Goal: Information Seeking & Learning: Stay updated

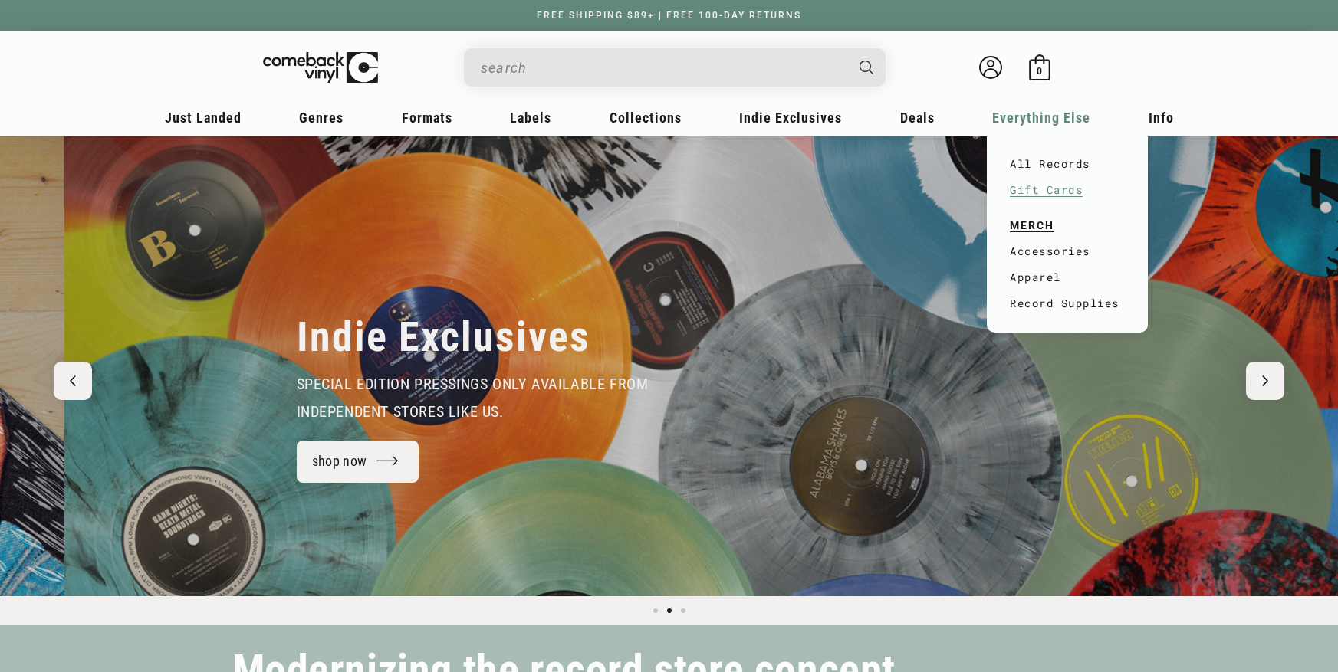
scroll to position [0, 1338]
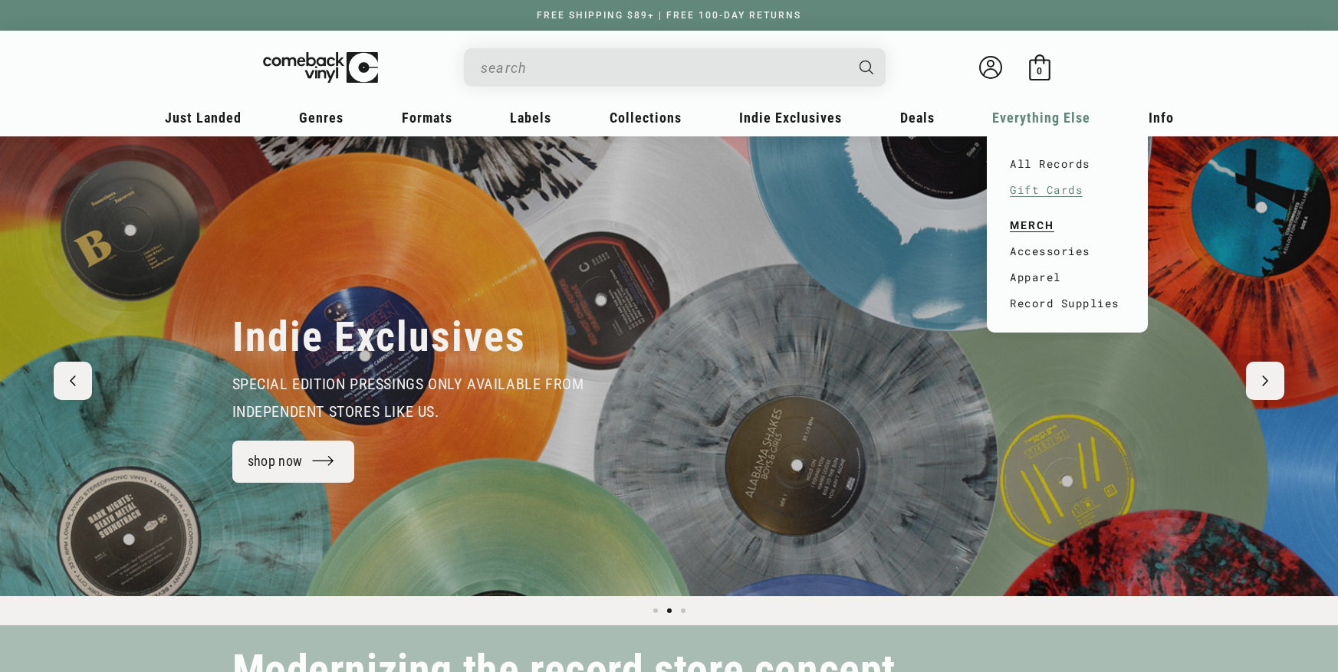
click at [1049, 191] on link "Gift Cards" at bounding box center [1067, 190] width 115 height 26
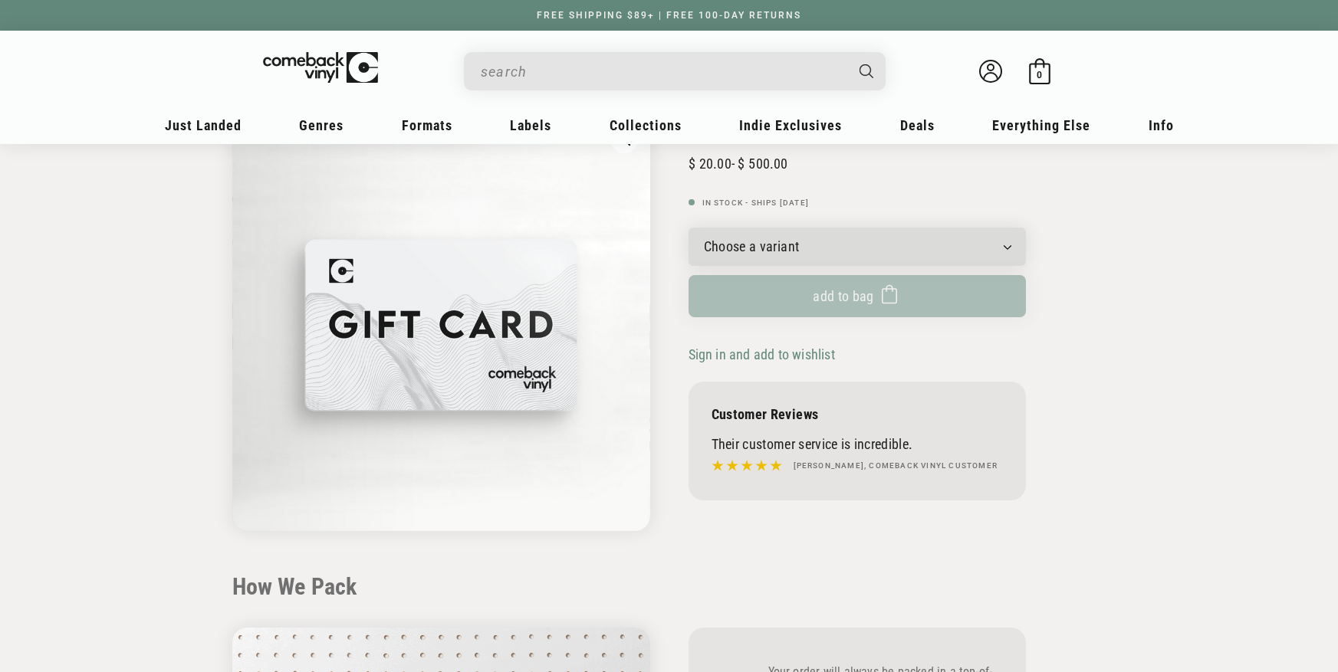
scroll to position [152, 0]
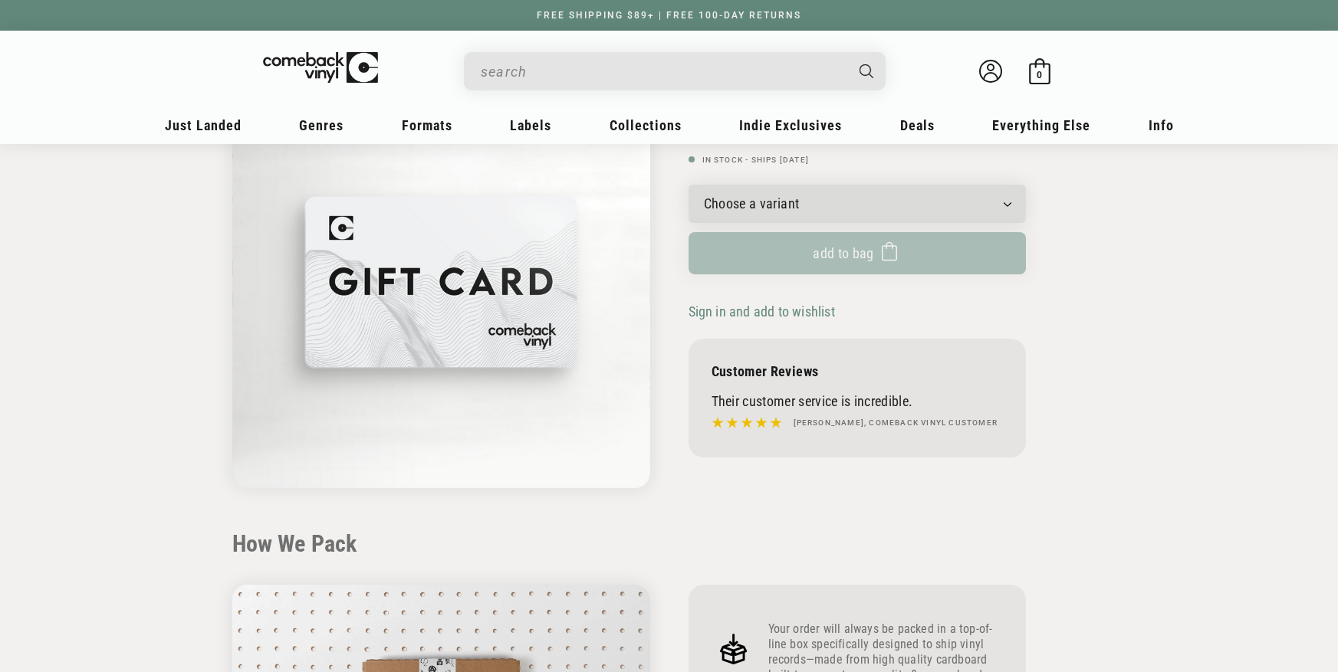
click at [812, 178] on div "Gift Card Regular price $ 20.00 - $ 500.00 Regular price $ Sale price $ 20.00 U…" at bounding box center [856, 264] width 337 height 387
click at [846, 215] on select "Choose a variant $20.00 $25.00 $30.00 $40.00 $50.00 $75.00 $100.00 $125.00 $150…" at bounding box center [856, 204] width 337 height 38
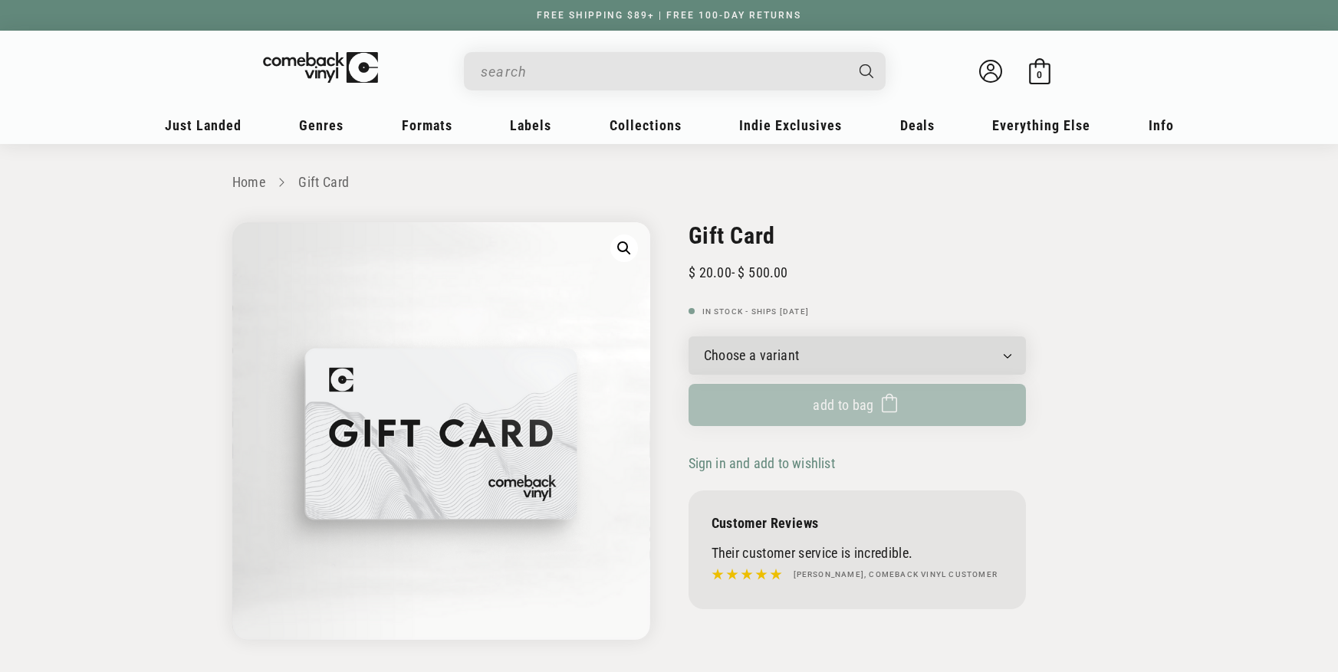
drag, startPoint x: 1127, startPoint y: 255, endPoint x: 1081, endPoint y: 253, distance: 46.0
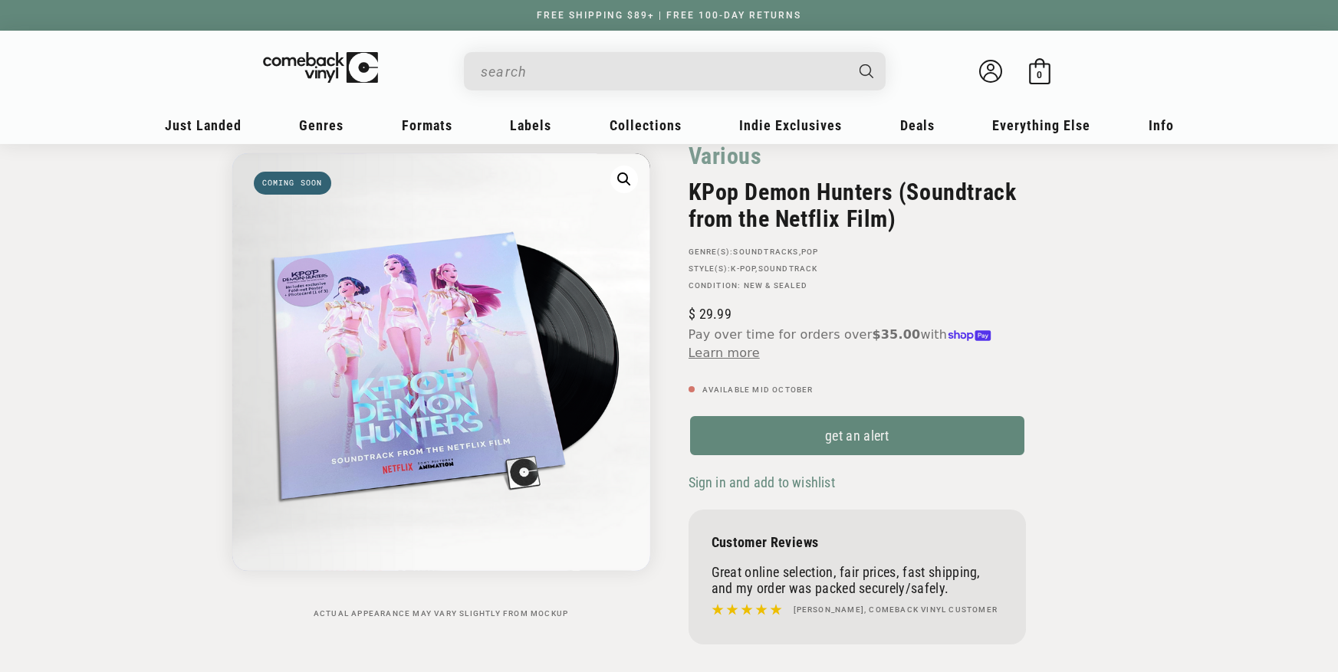
scroll to position [80, 0]
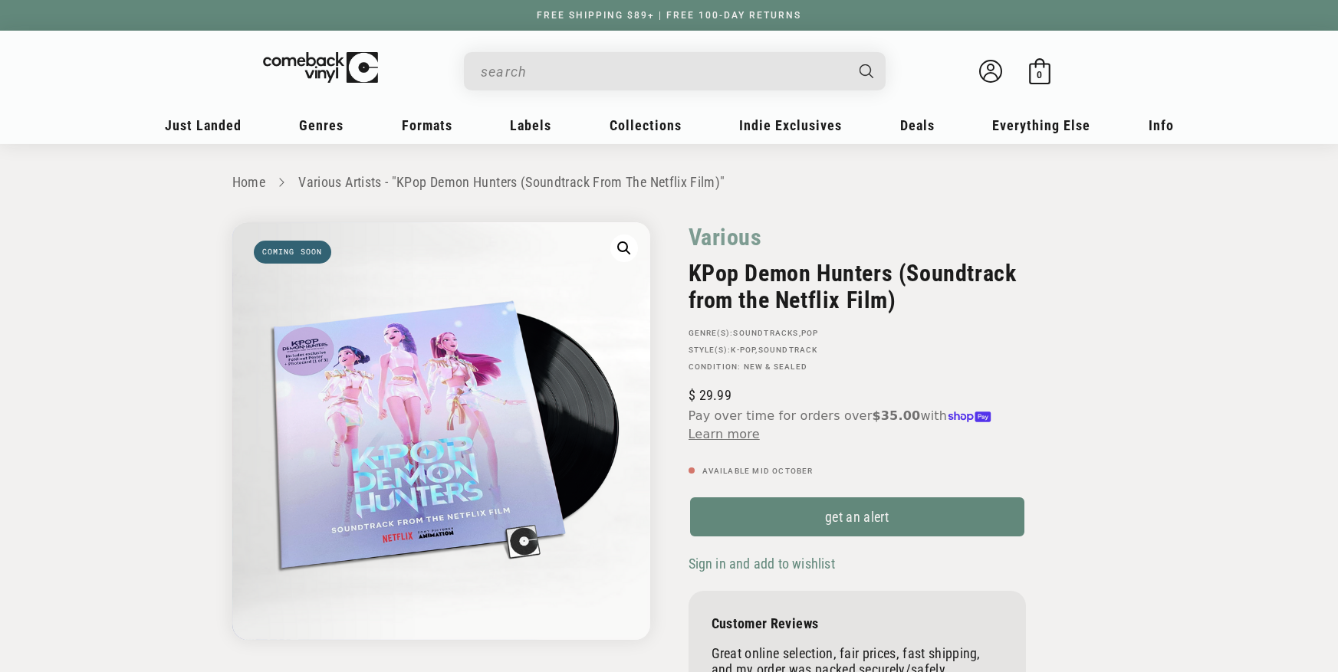
scroll to position [70, 0]
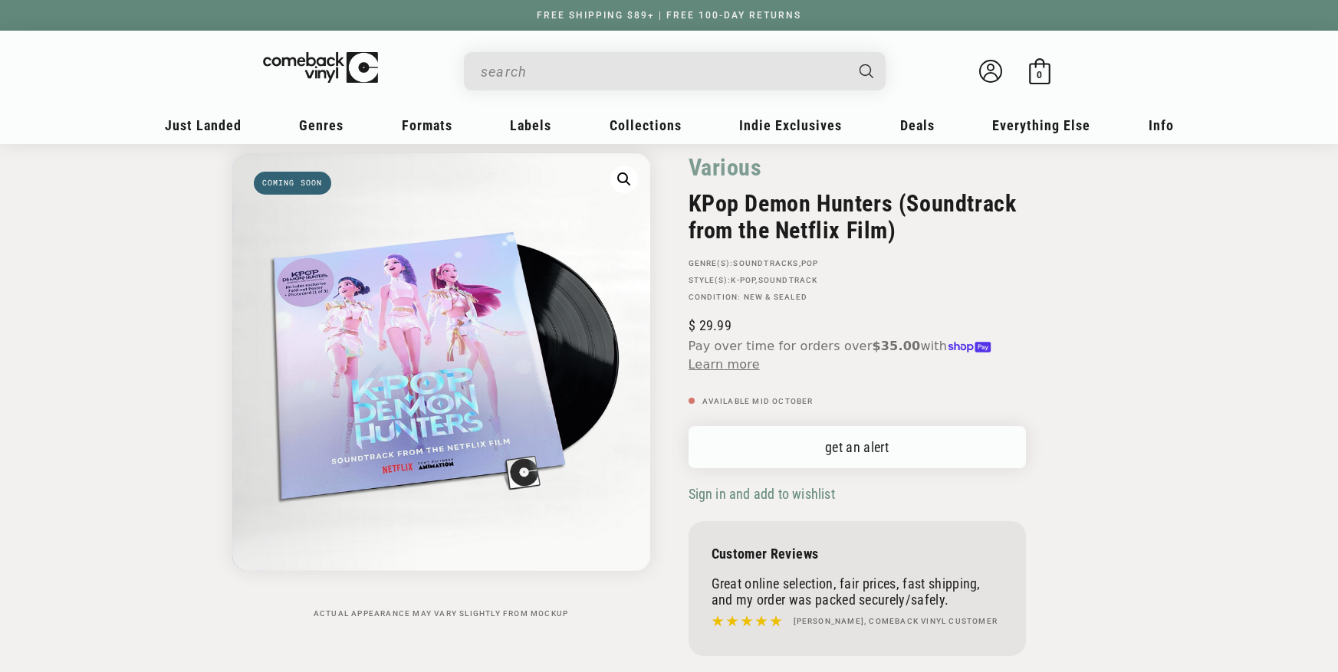
click at [886, 433] on link "get an alert" at bounding box center [856, 447] width 337 height 42
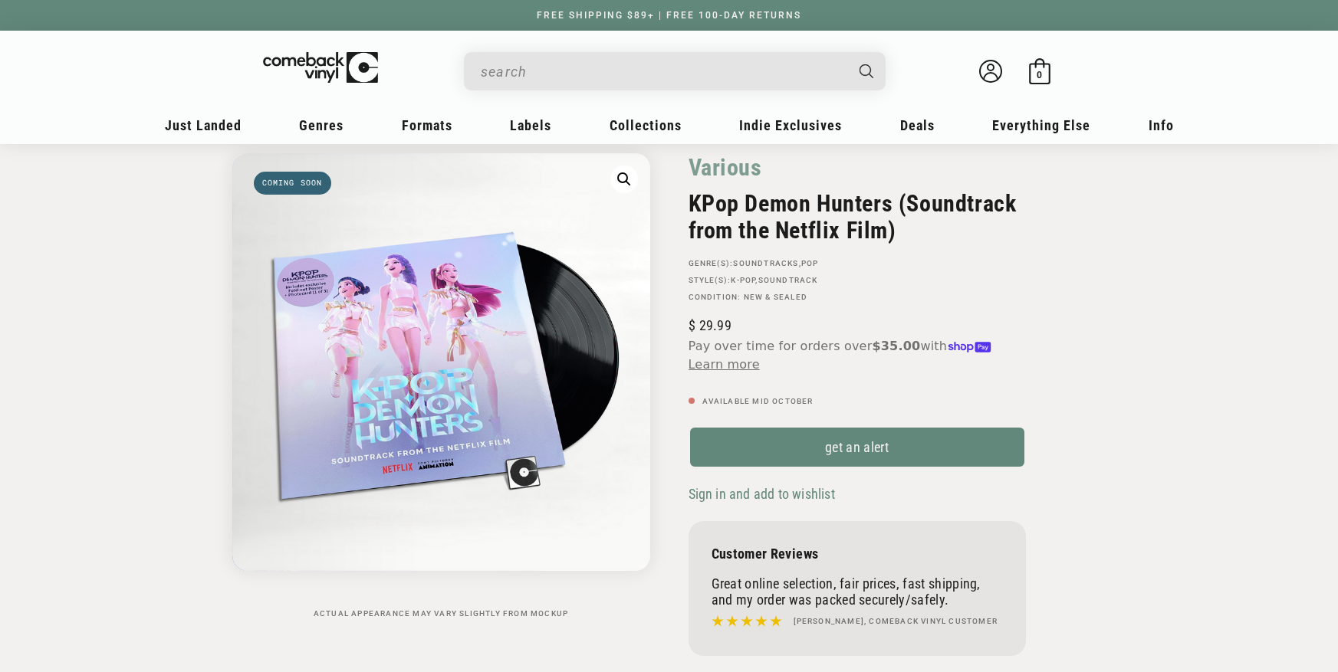
scroll to position [0, 0]
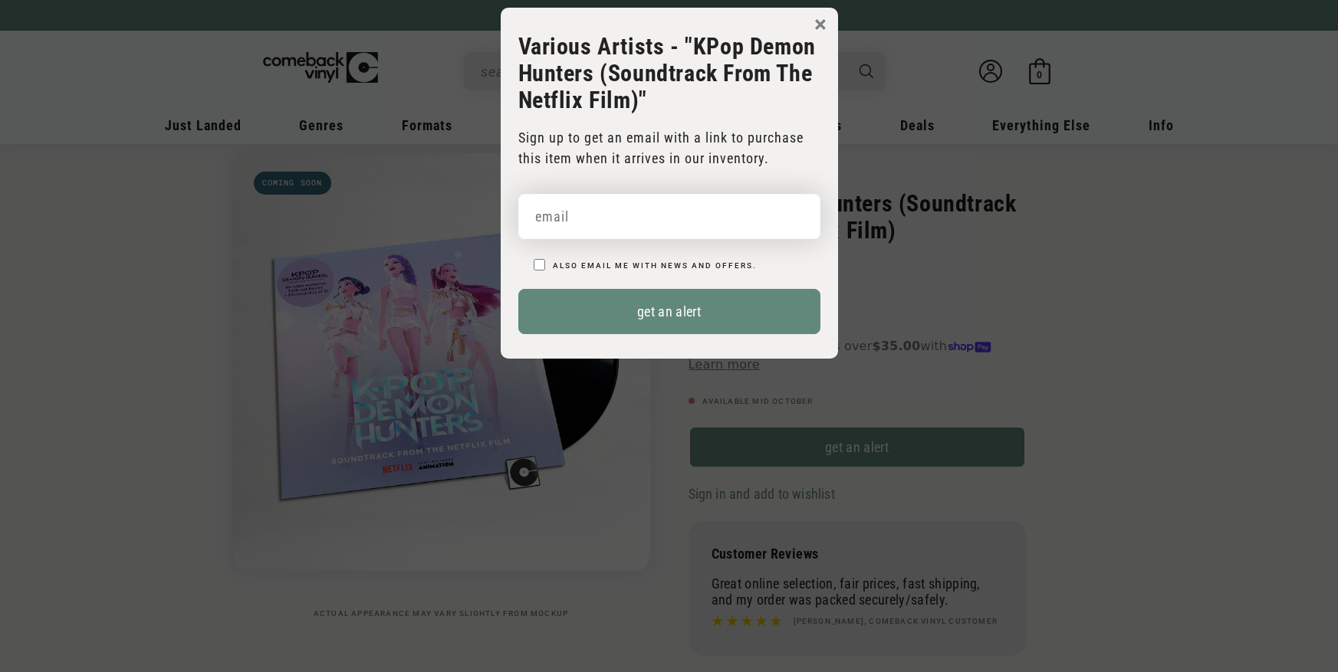
click at [593, 202] on input "email" at bounding box center [669, 216] width 302 height 45
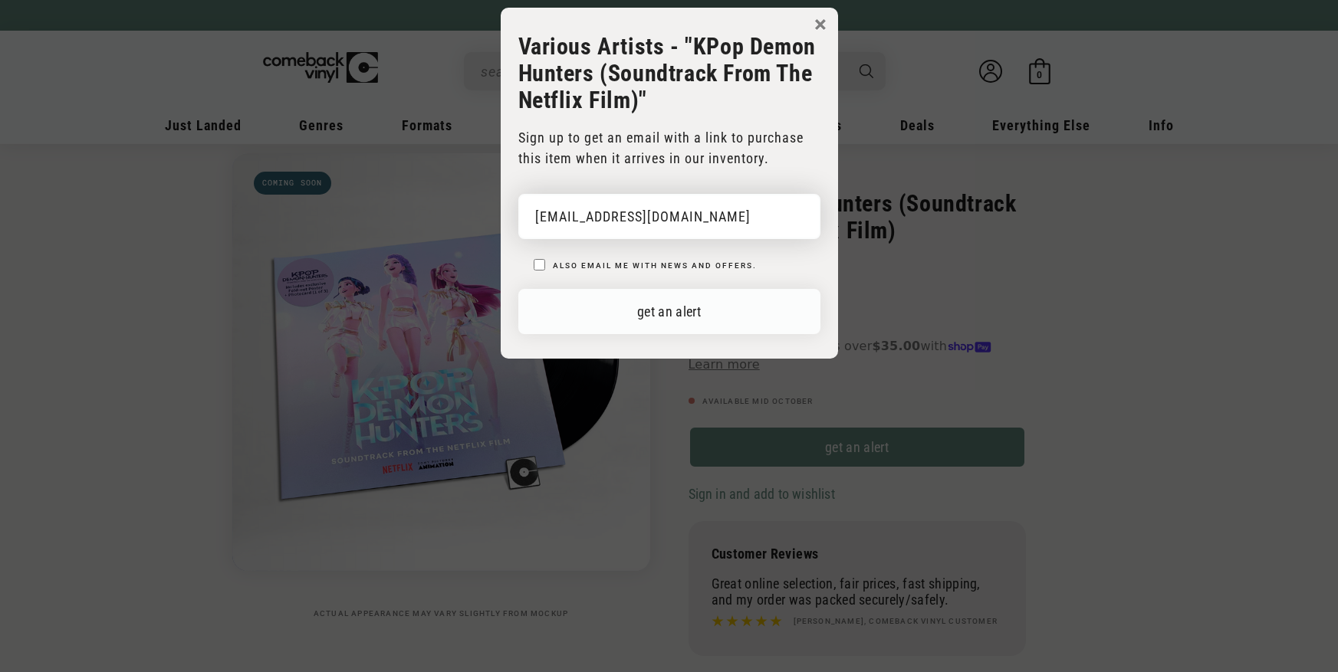
type input "intheirons@bellsouth.net"
click at [713, 321] on button "get an alert" at bounding box center [669, 311] width 302 height 45
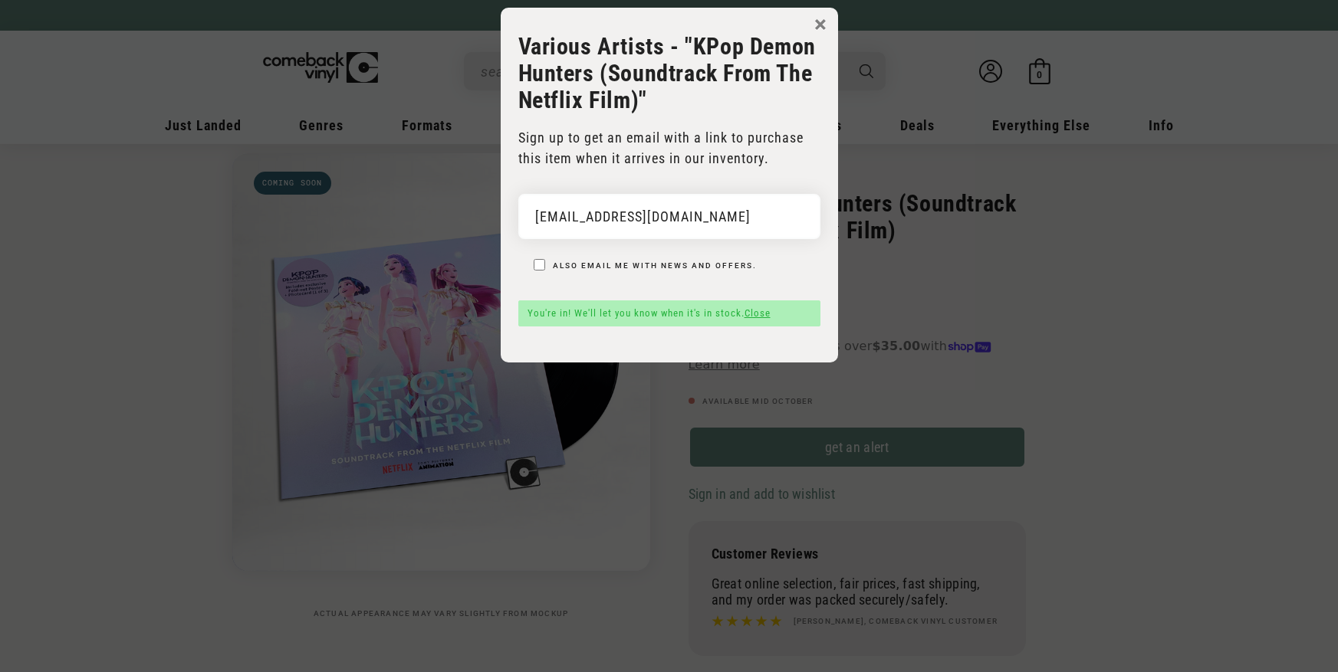
click at [753, 308] on link "Close" at bounding box center [757, 312] width 26 height 11
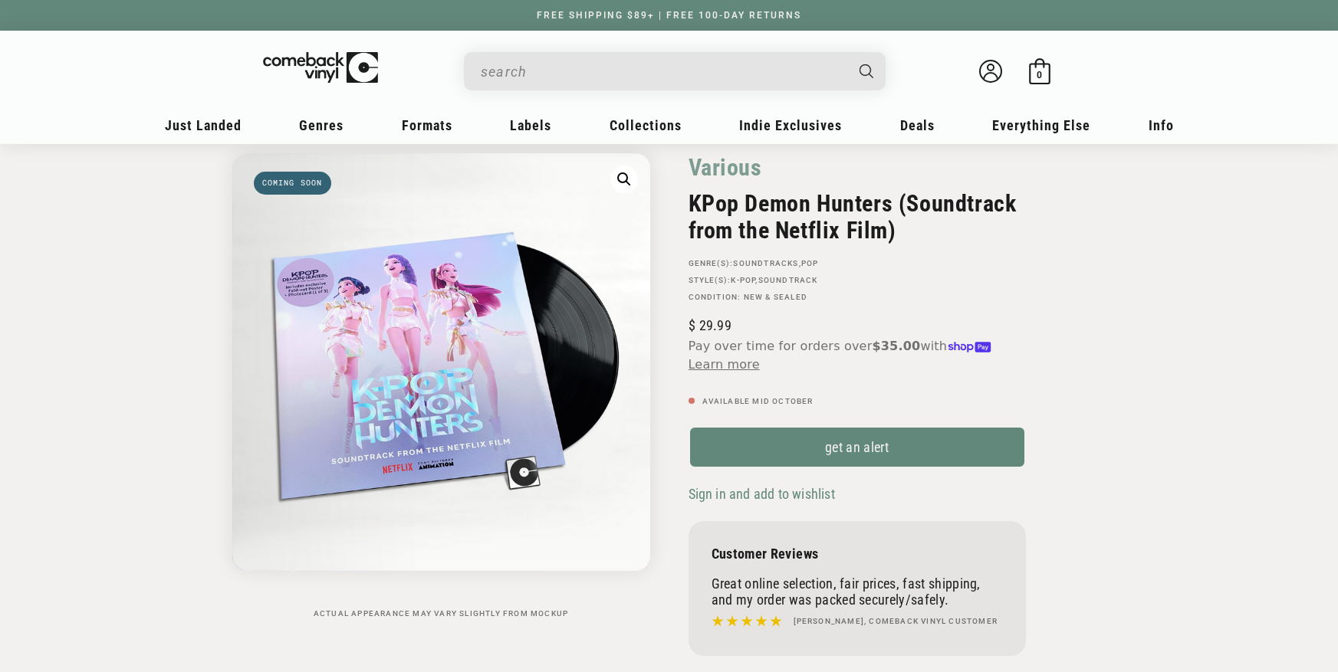
drag, startPoint x: 1203, startPoint y: 251, endPoint x: 1190, endPoint y: 268, distance: 21.9
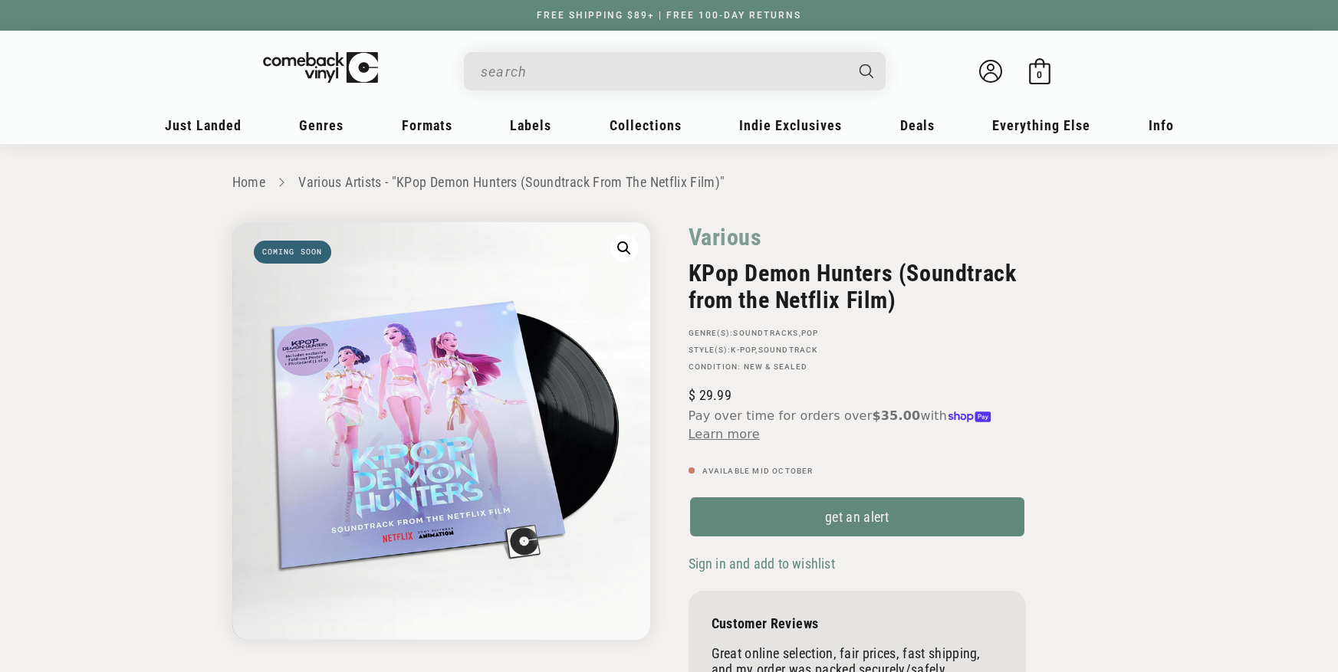
drag, startPoint x: 1000, startPoint y: 254, endPoint x: 988, endPoint y: 253, distance: 11.6
click at [1000, 254] on div "Various" at bounding box center [856, 241] width 337 height 38
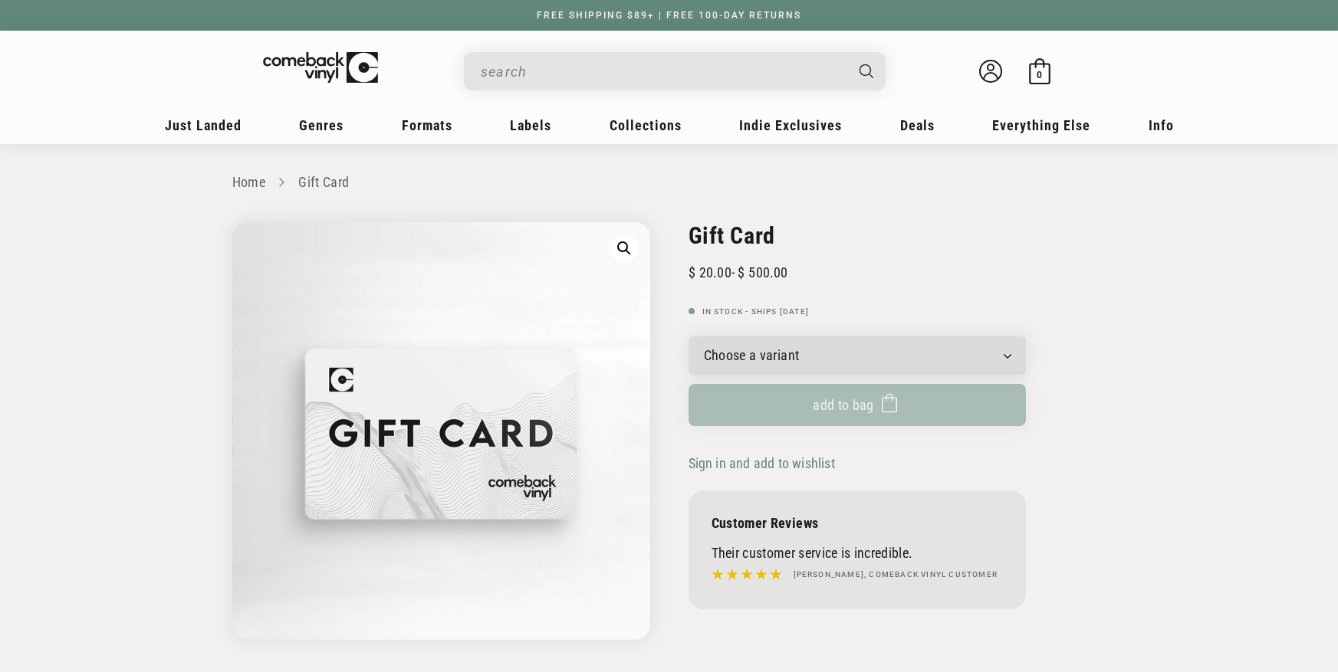
click at [551, 60] on input "When autocomplete results are available use up and down arrows to review and en…" at bounding box center [662, 71] width 363 height 31
paste input "732388010080"
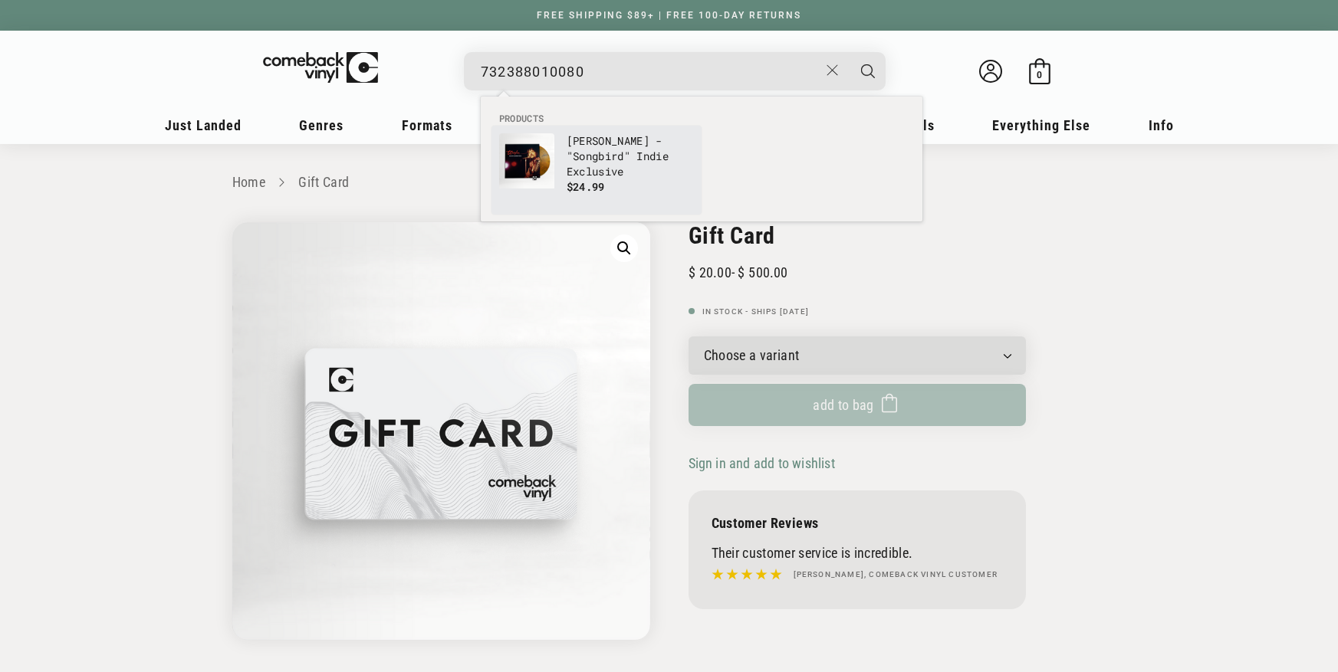
type input "732388010080"
drag, startPoint x: 603, startPoint y: 178, endPoint x: 553, endPoint y: 170, distance: 50.4
click at [603, 178] on p "Waylon Jennings - "Songbird" Indie Exclusive" at bounding box center [629, 156] width 127 height 46
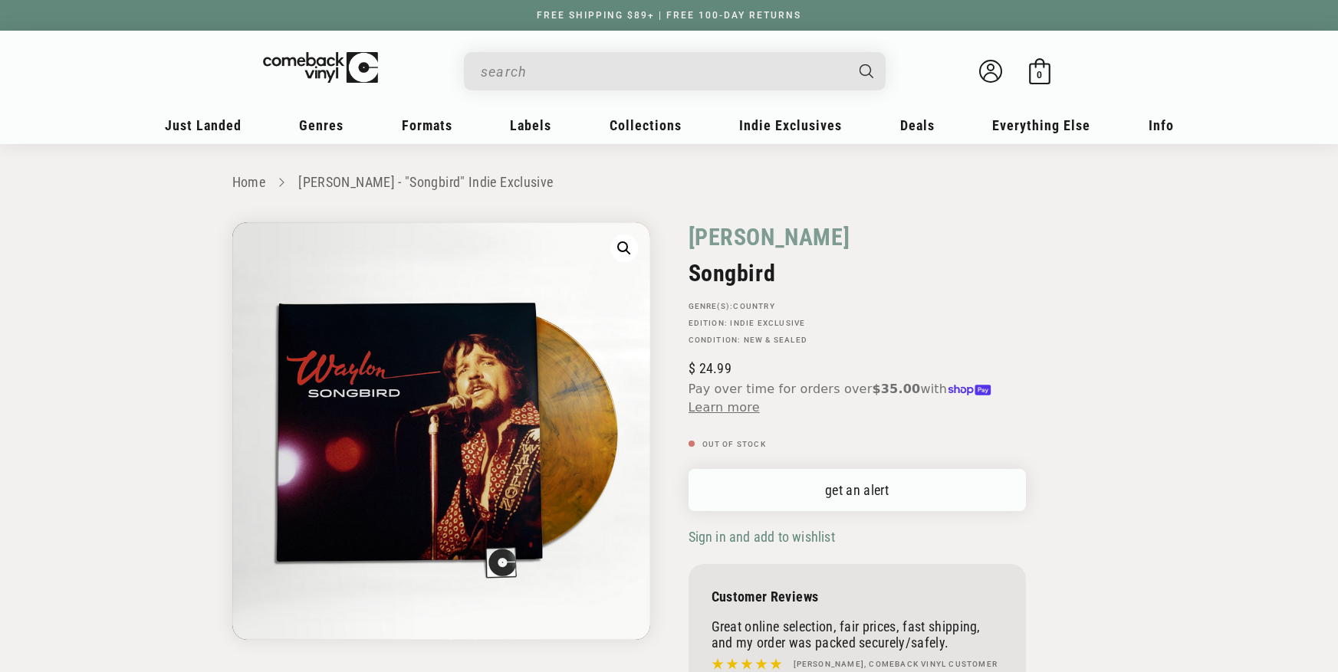
click at [921, 496] on link "get an alert" at bounding box center [856, 490] width 337 height 42
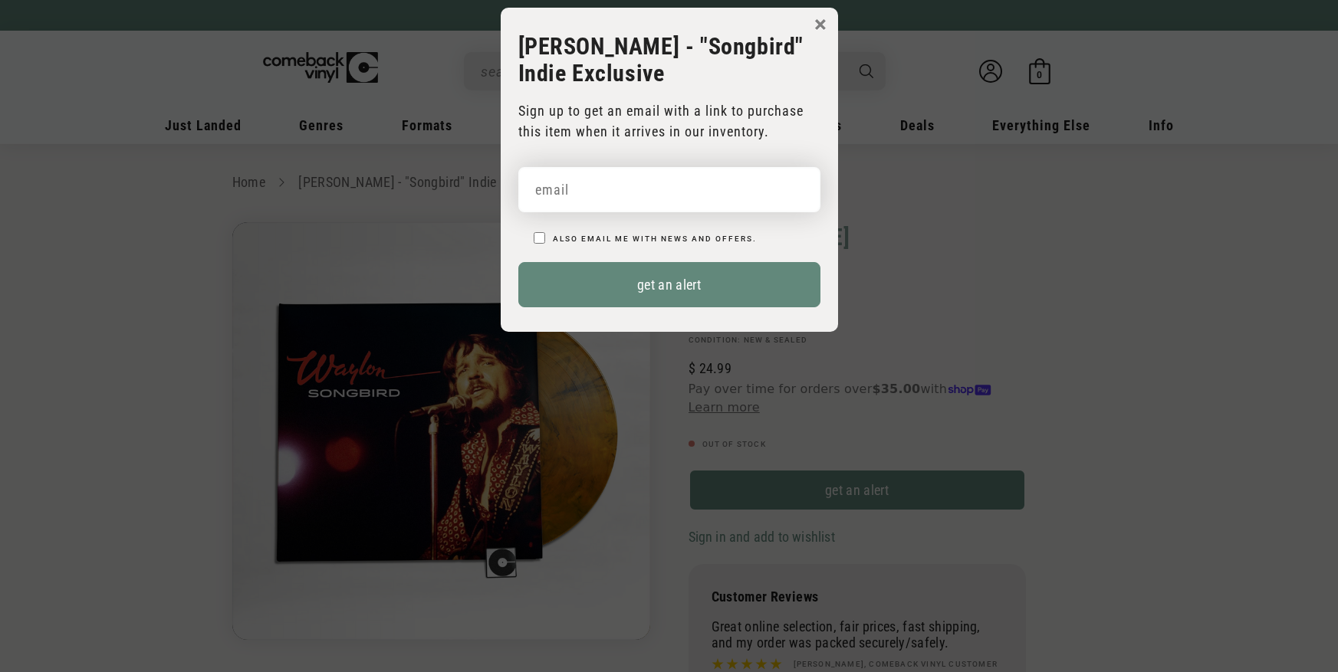
click at [755, 203] on input "email" at bounding box center [669, 189] width 302 height 45
paste input "brandon@paintersacademy.com"
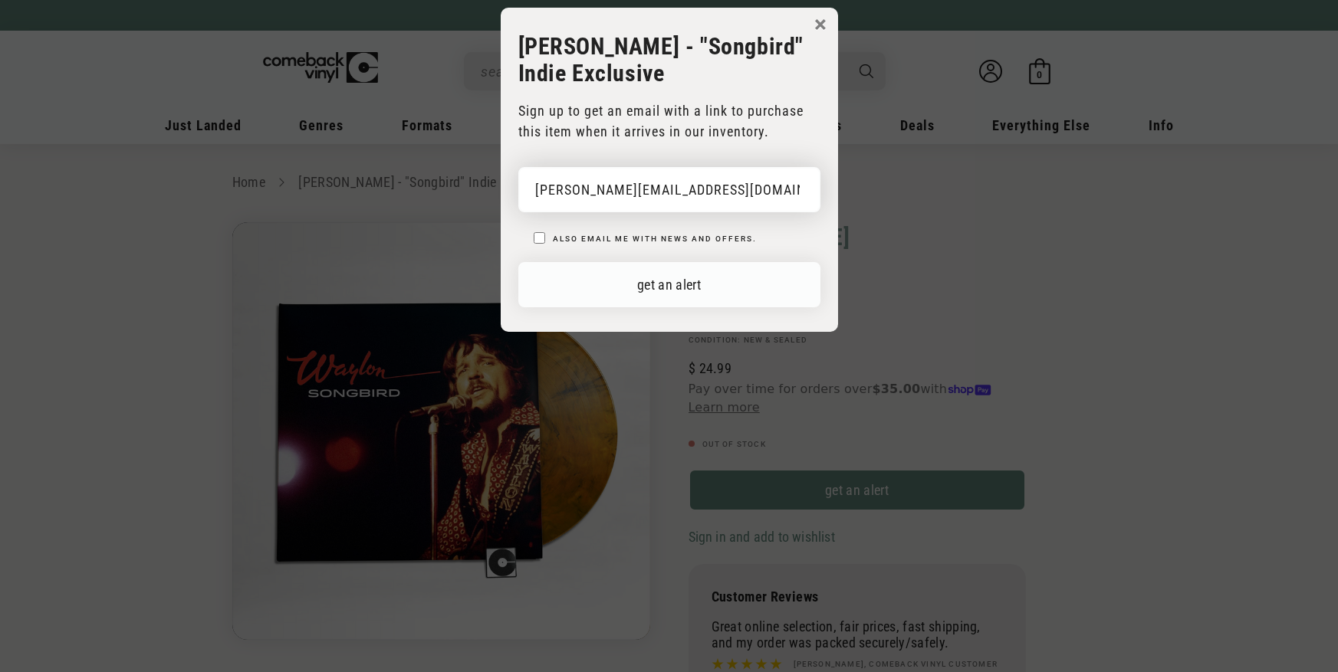
type input "brandon@paintersacademy.com"
click at [780, 283] on button "get an alert" at bounding box center [669, 284] width 302 height 45
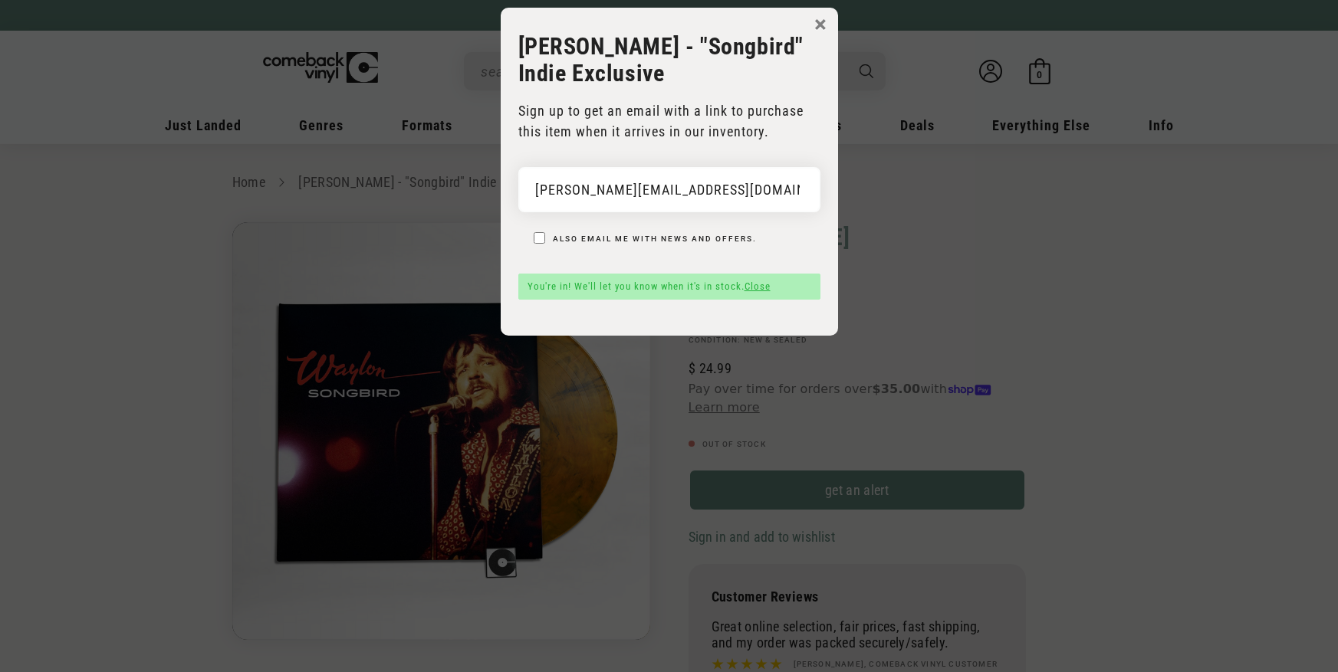
click at [764, 284] on link "Close" at bounding box center [757, 286] width 26 height 11
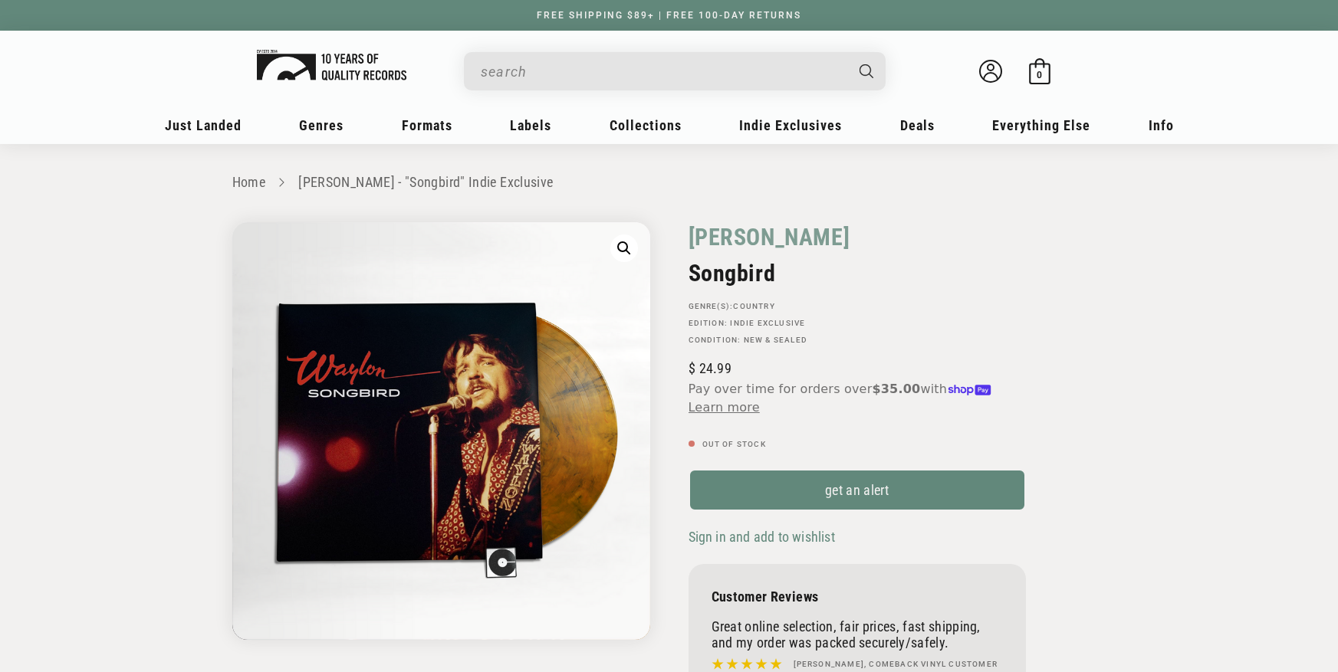
click at [333, 64] on img at bounding box center [331, 65] width 149 height 31
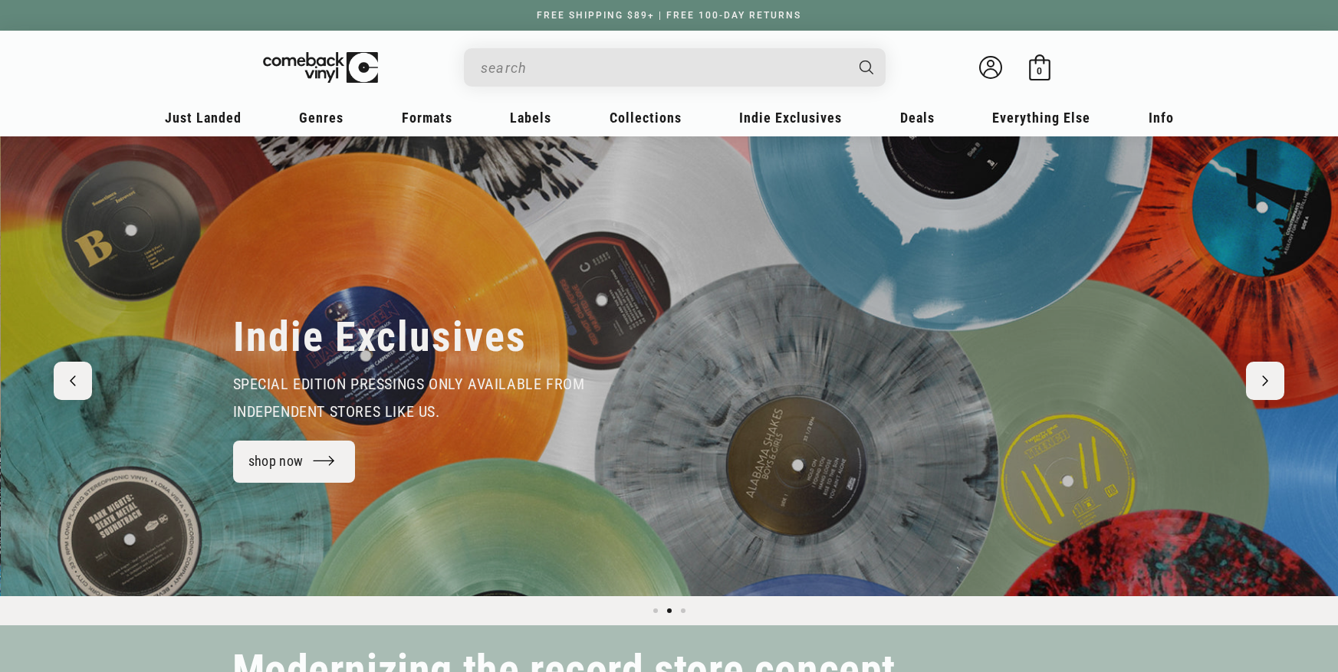
click at [648, 72] on input "When autocomplete results are available use up and down arrows to review and en…" at bounding box center [662, 67] width 363 height 31
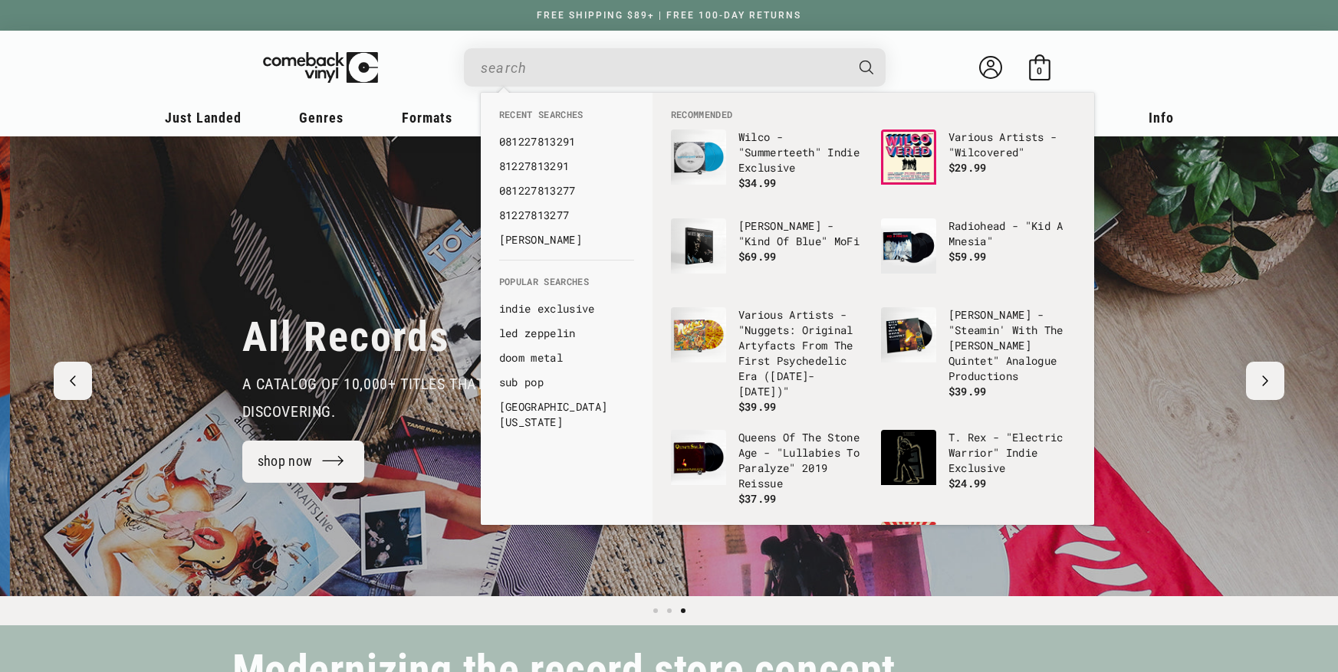
scroll to position [0, 2675]
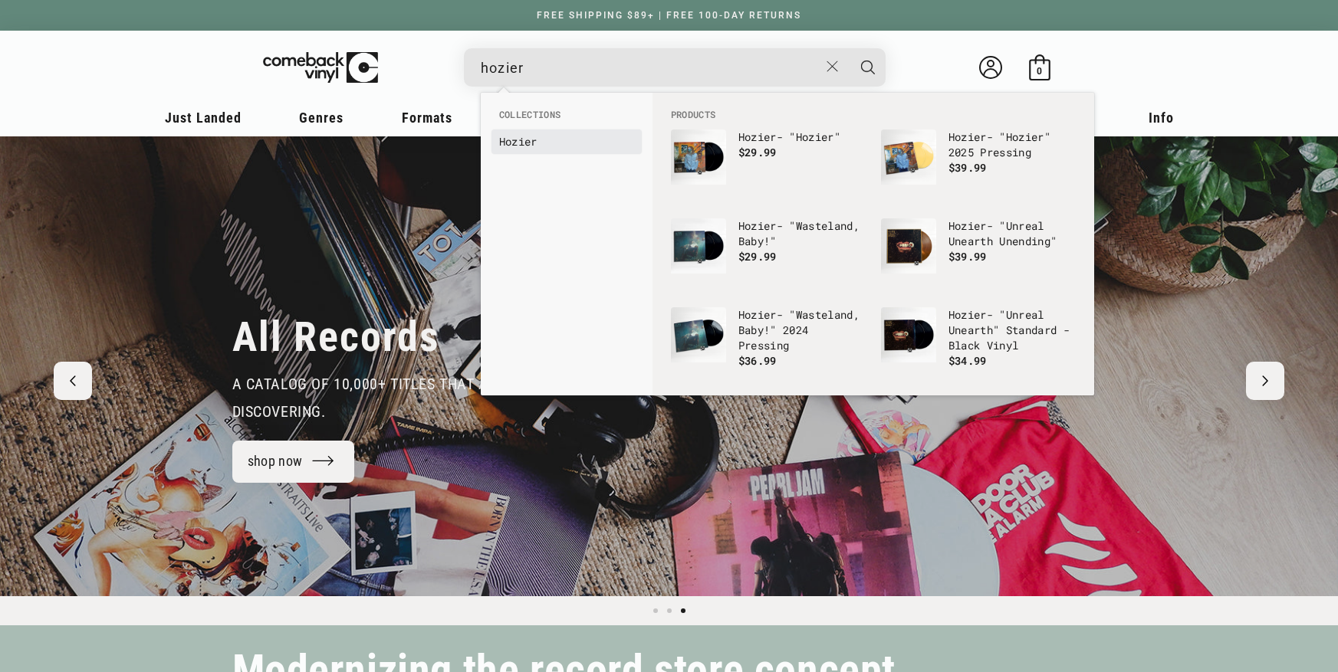
type input "hozier"
click at [579, 143] on link "Hozier" at bounding box center [566, 141] width 135 height 15
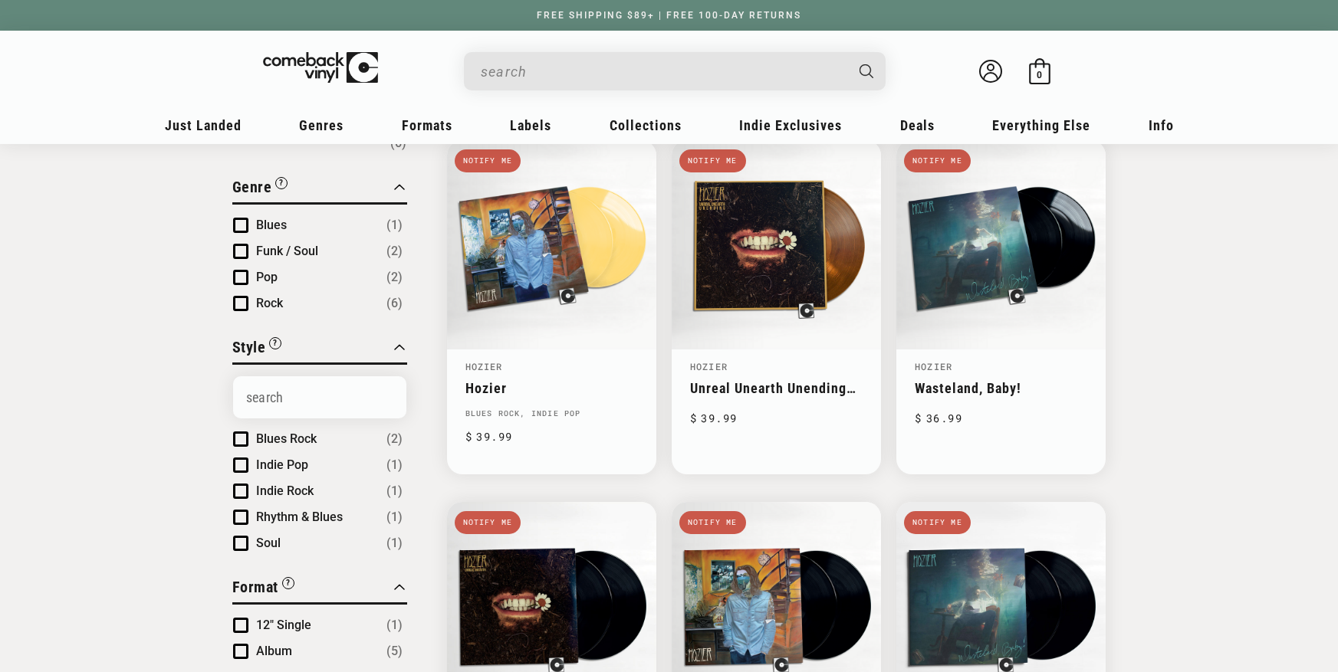
scroll to position [159, 0]
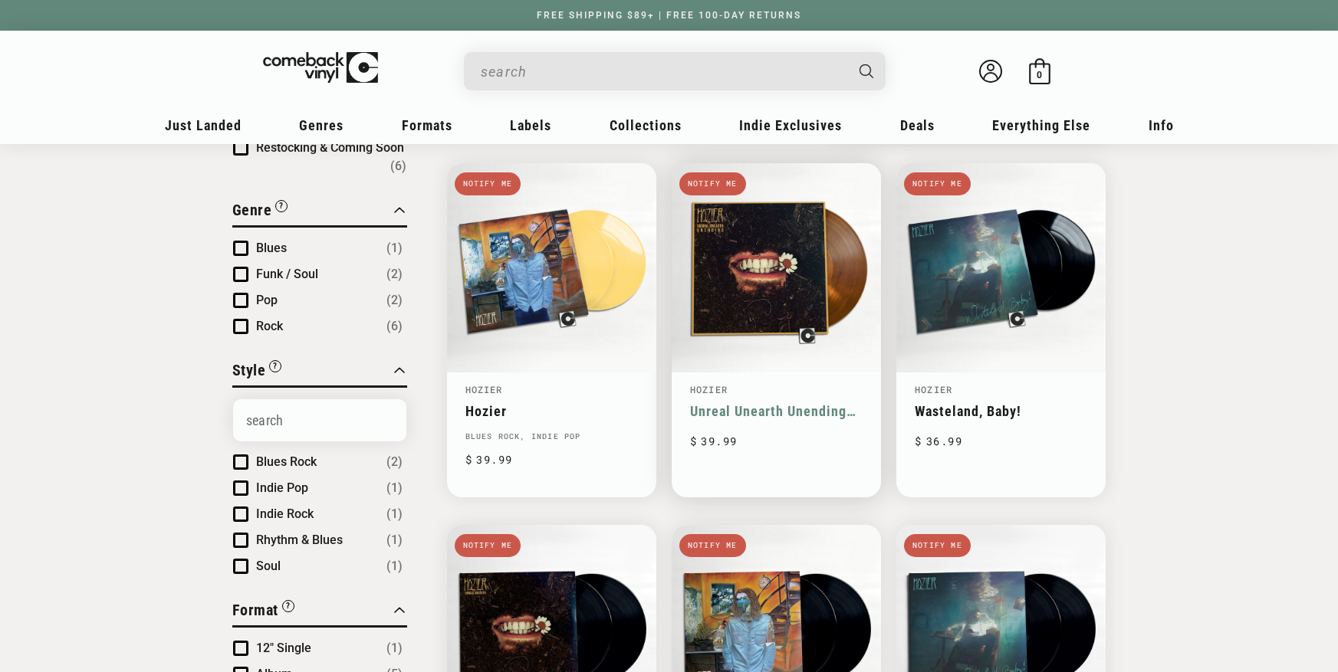
click at [771, 403] on link "Unreal Unearth Unending Companion Edition" at bounding box center [776, 411] width 172 height 16
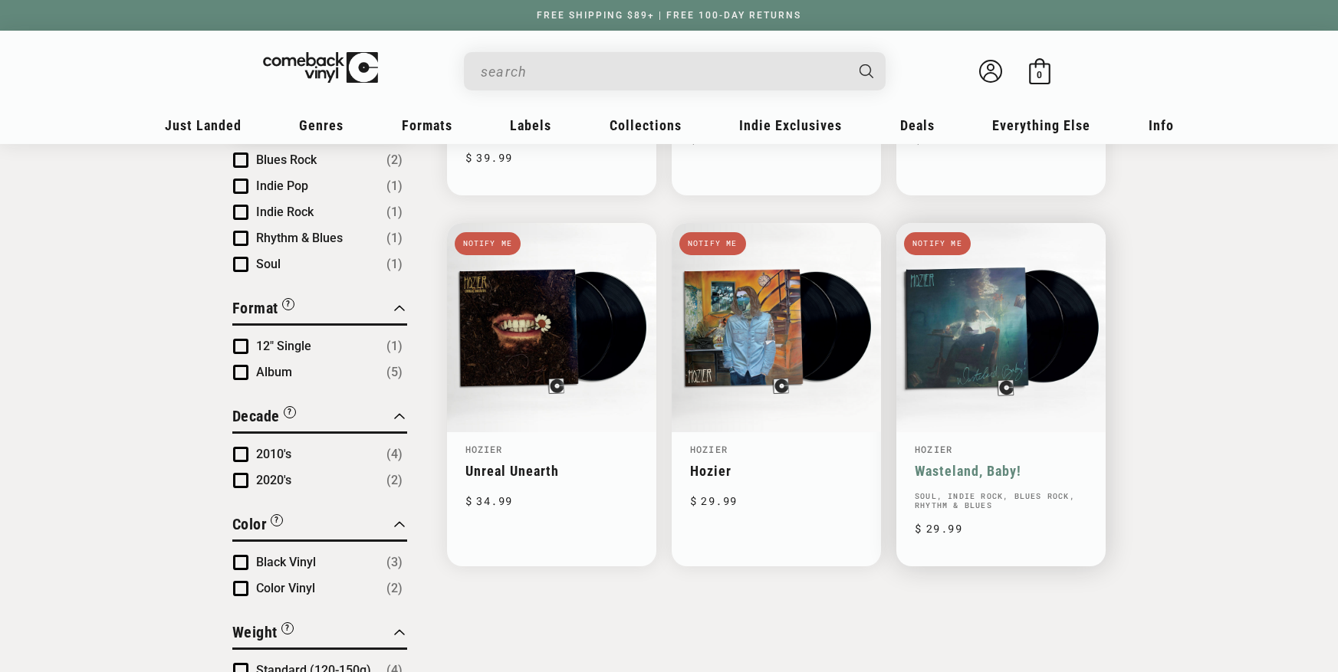
scroll to position [550, 0]
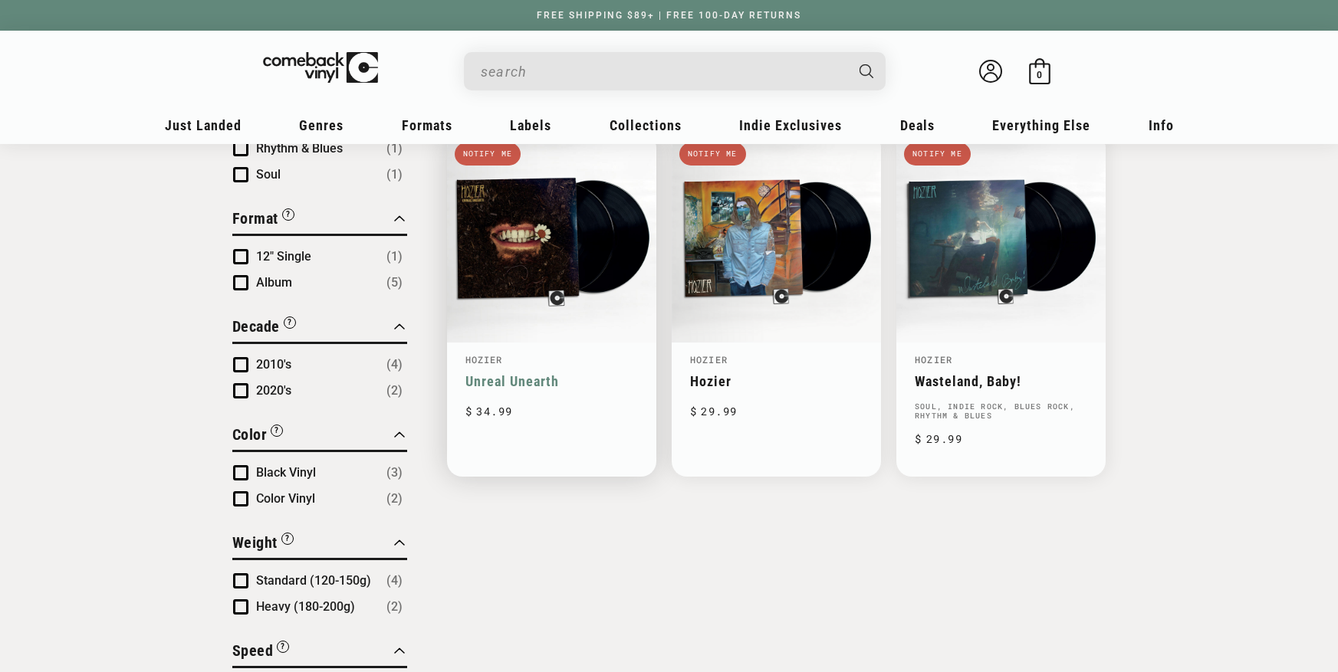
click at [556, 373] on link "Unreal Unearth" at bounding box center [551, 381] width 172 height 16
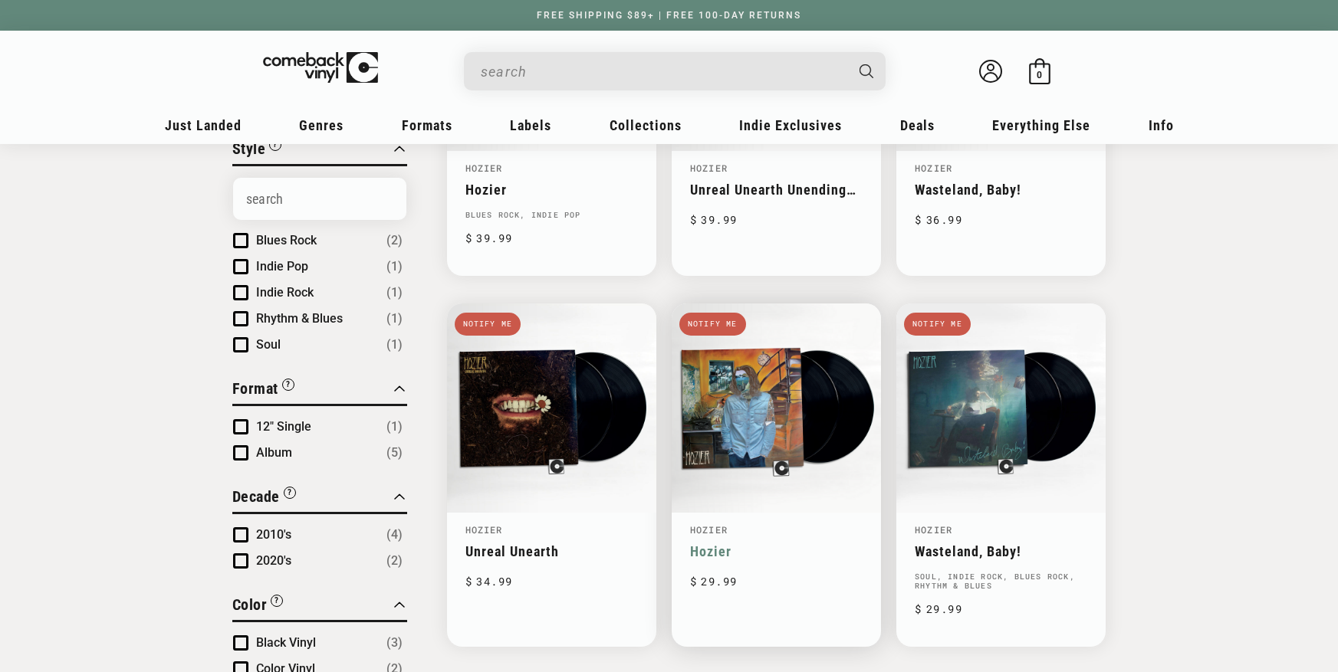
scroll to position [393, 0]
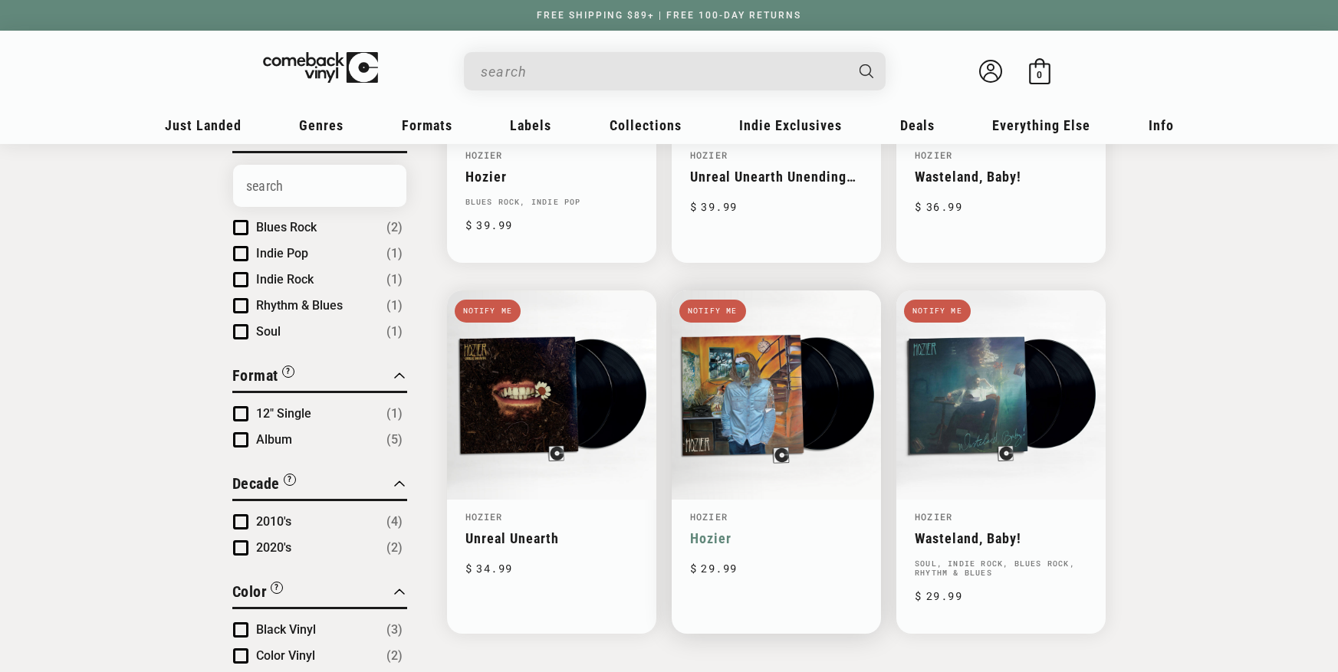
click at [785, 530] on link "Hozier" at bounding box center [776, 538] width 172 height 16
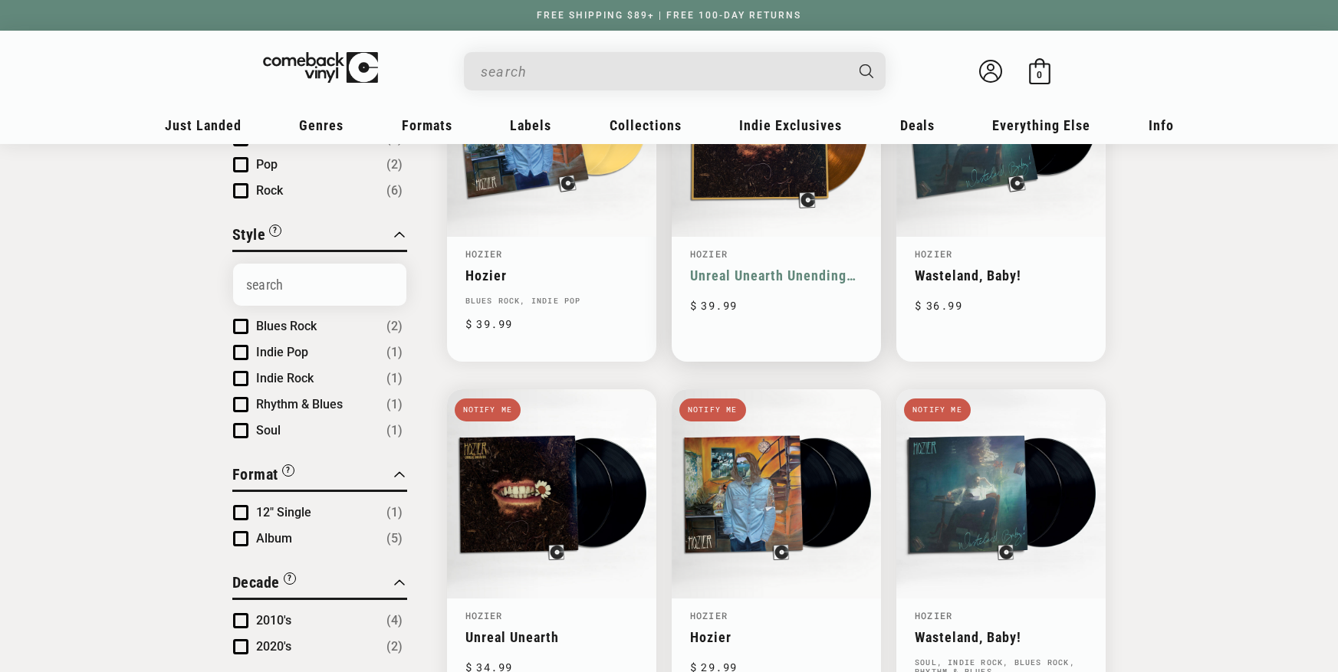
scroll to position [198, 0]
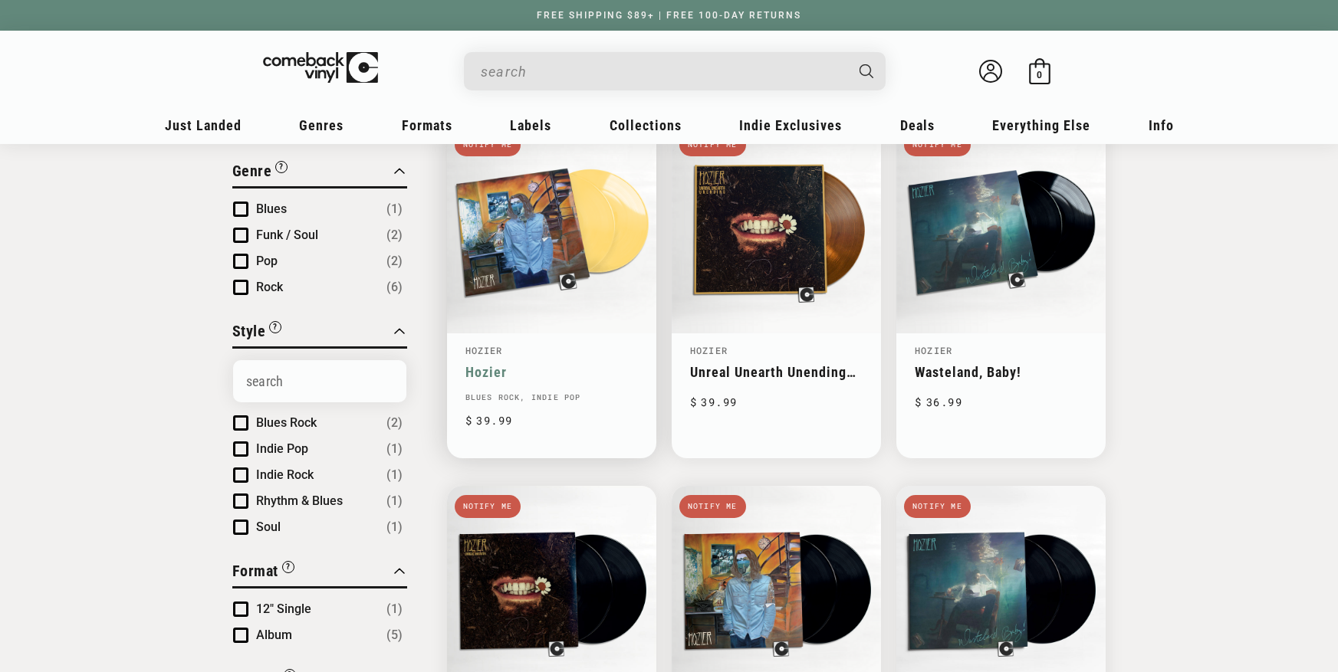
click at [585, 364] on link "Hozier" at bounding box center [551, 372] width 172 height 16
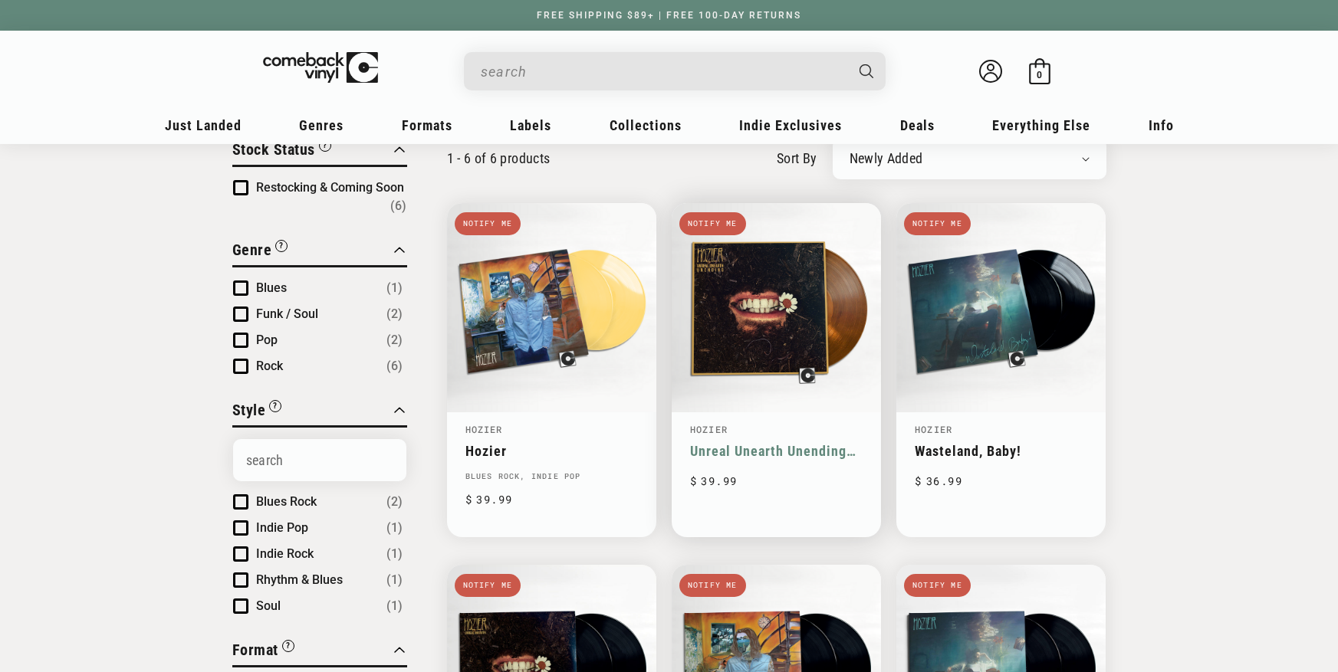
scroll to position [123, 0]
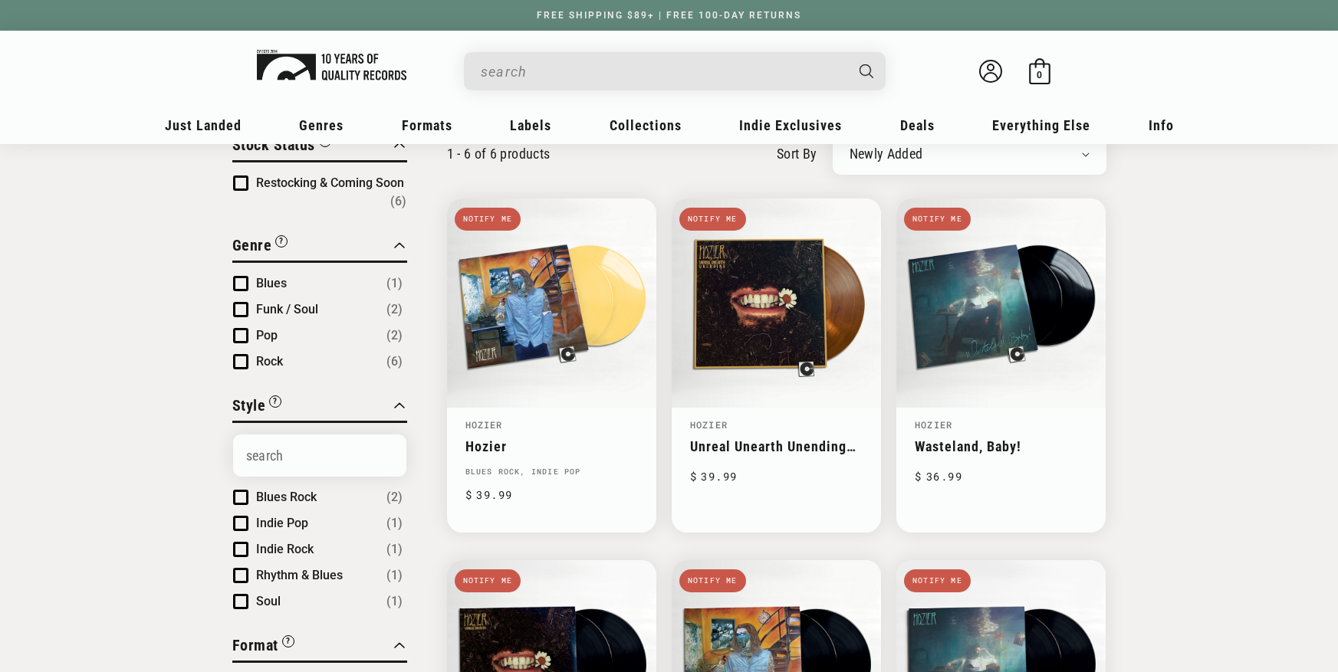
click at [350, 61] on img at bounding box center [331, 65] width 149 height 31
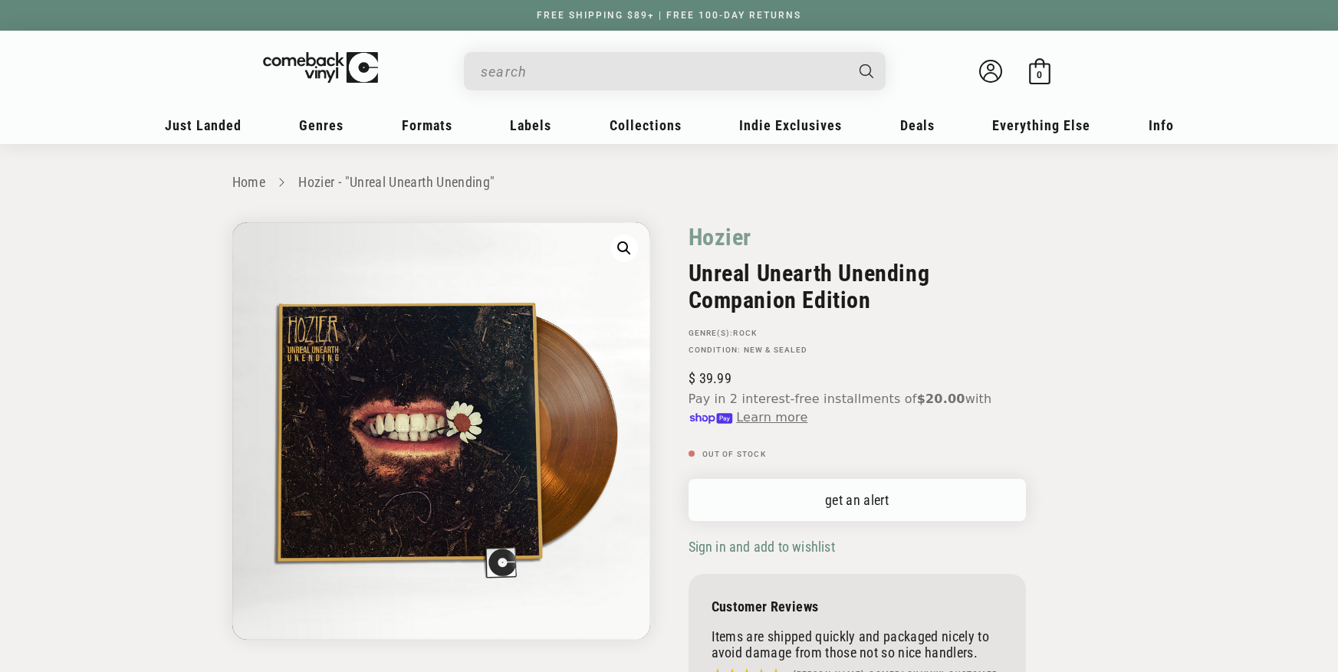
click at [950, 485] on link "get an alert" at bounding box center [856, 500] width 337 height 42
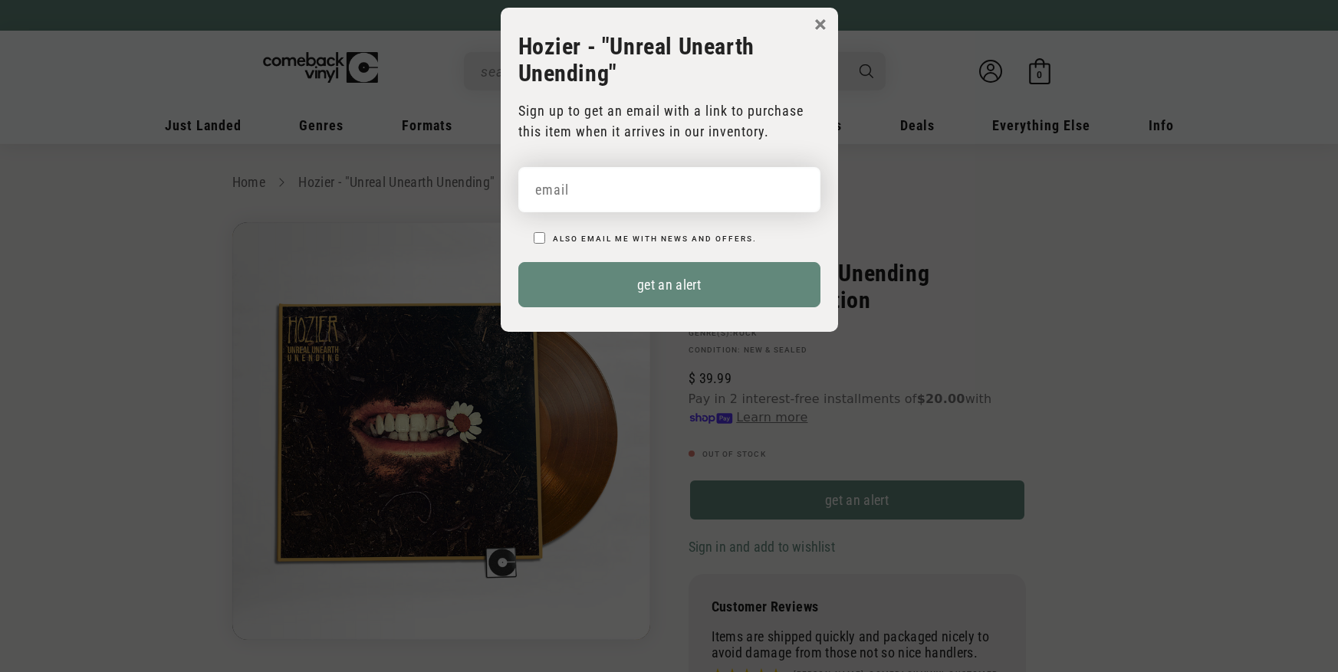
click at [757, 195] on input "email" at bounding box center [669, 189] width 302 height 45
paste input "brandon@paintersacademy.com"
type input "brandon@paintersacademy.com"
click at [736, 194] on input "brandon@paintersacademy.com" at bounding box center [669, 189] width 302 height 45
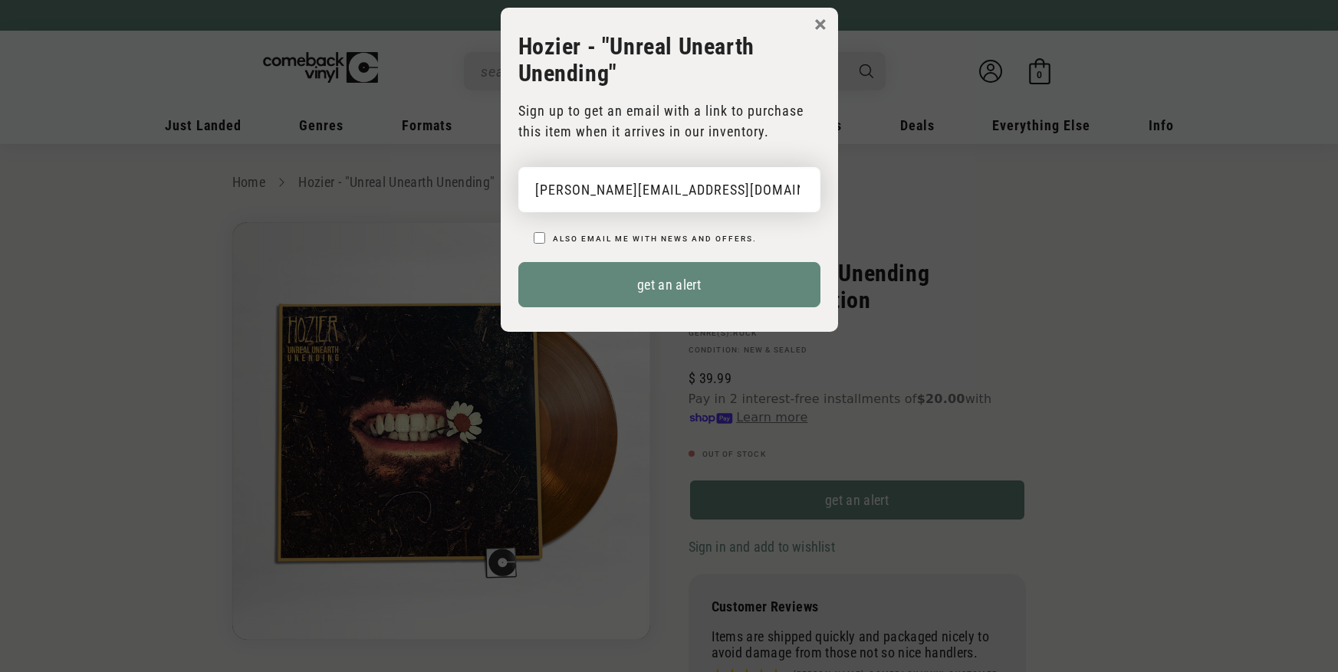
click at [736, 194] on input "brandon@paintersacademy.com" at bounding box center [669, 189] width 302 height 45
click at [694, 186] on input "email" at bounding box center [669, 189] width 302 height 45
paste input "[EMAIL_ADDRESS][DOMAIN_NAME]"
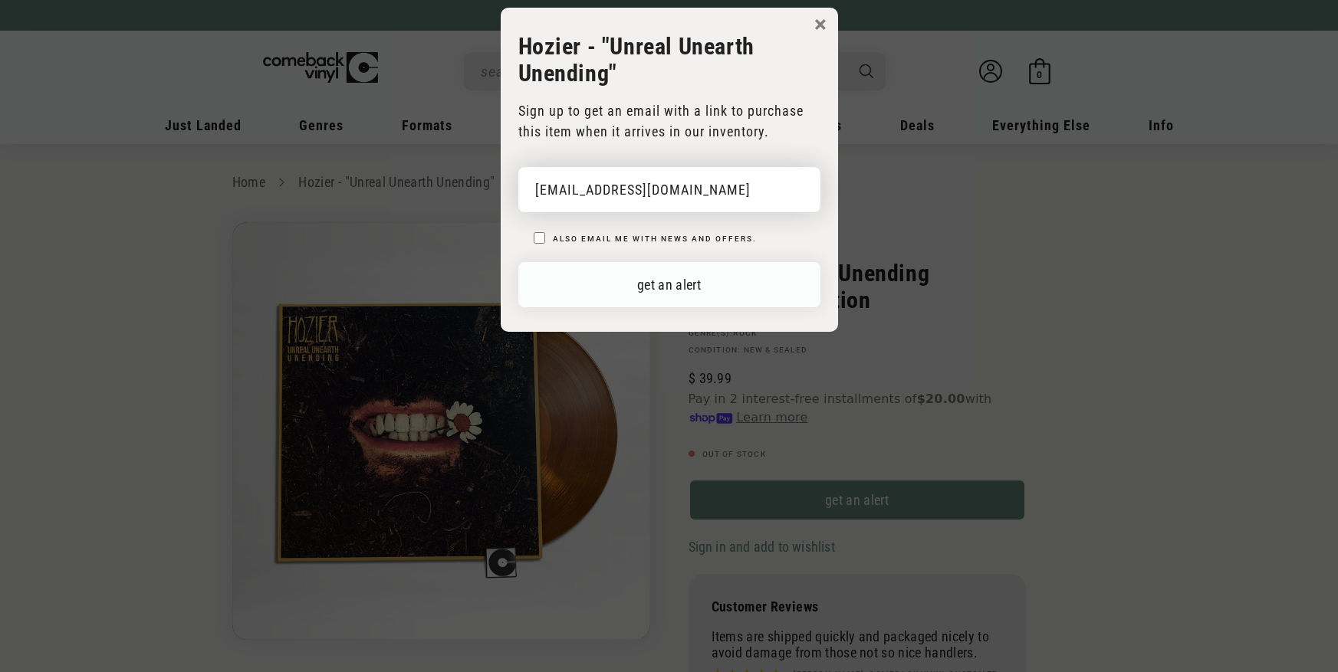
type input "[EMAIL_ADDRESS][DOMAIN_NAME]"
click at [691, 283] on button "get an alert" at bounding box center [669, 284] width 302 height 45
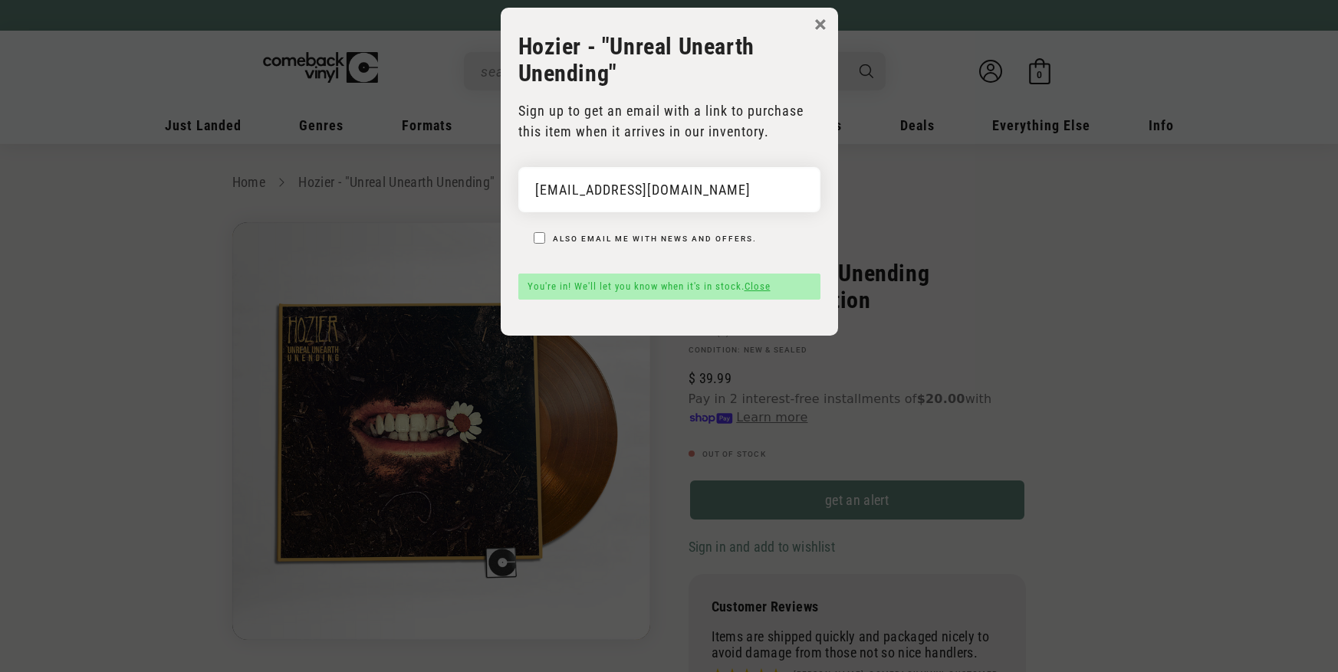
click at [770, 287] on link "Close" at bounding box center [757, 286] width 26 height 11
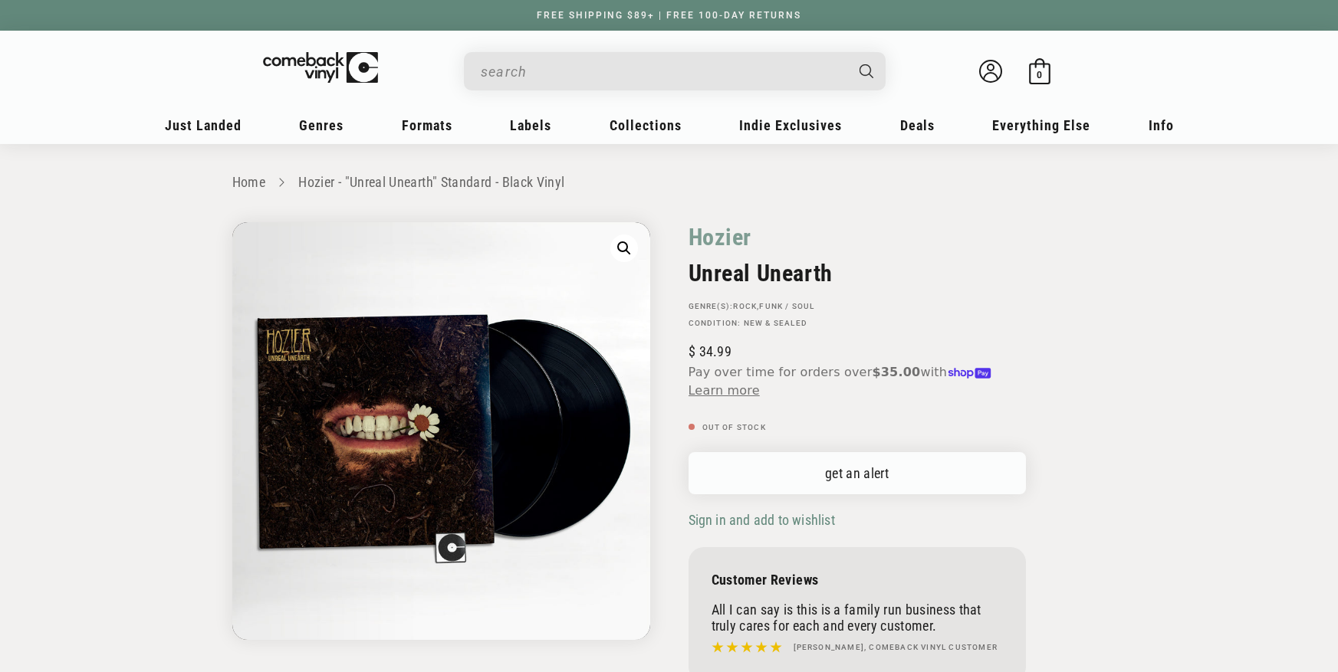
click at [858, 481] on link "get an alert" at bounding box center [856, 473] width 337 height 42
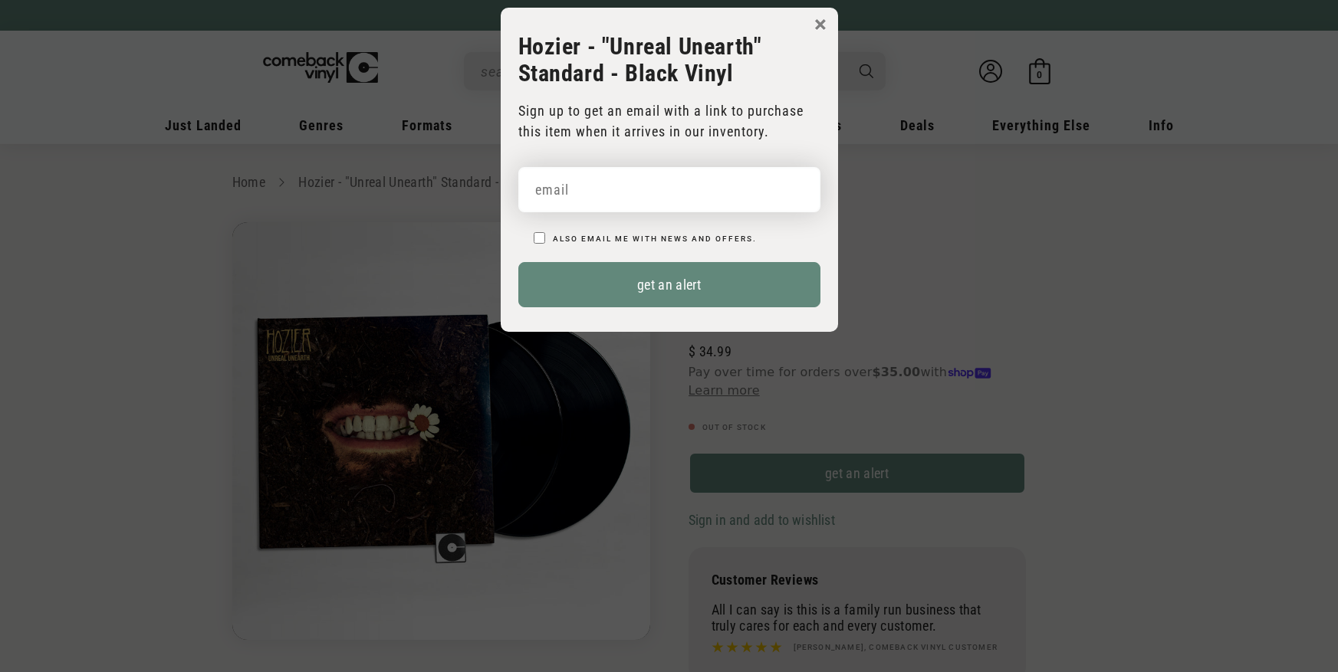
click at [747, 199] on input "email" at bounding box center [669, 189] width 302 height 45
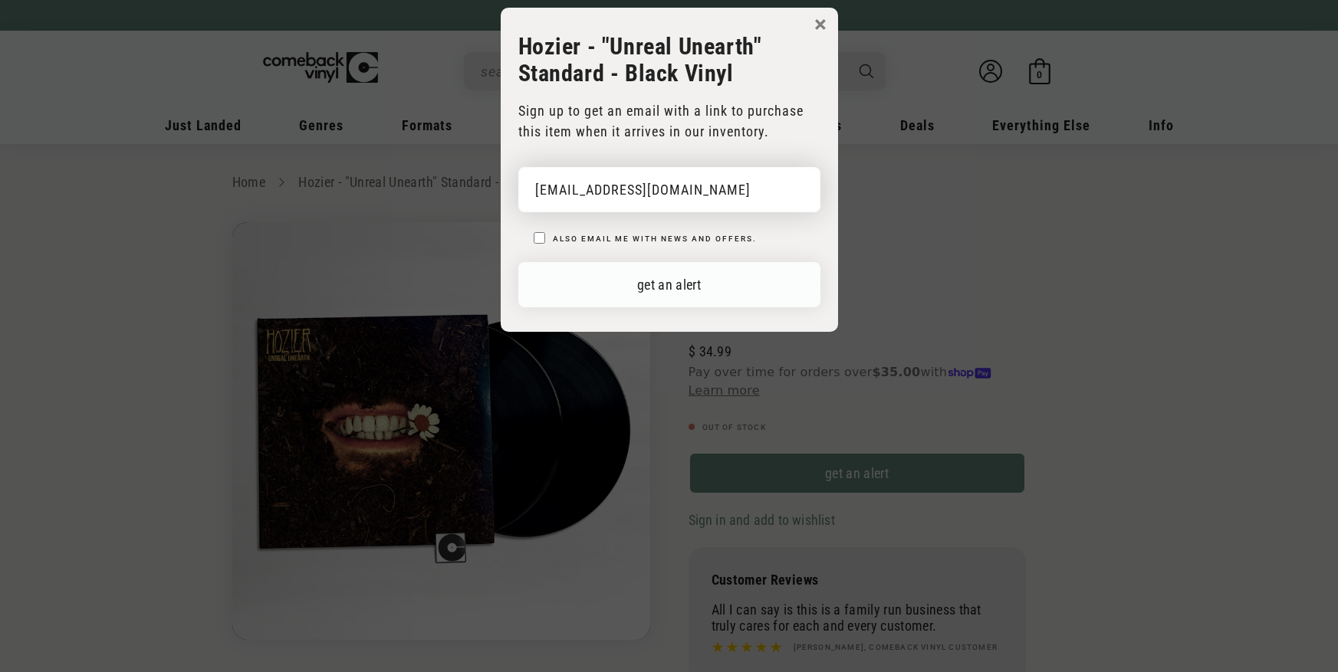
type input "[EMAIL_ADDRESS][DOMAIN_NAME]"
click at [698, 282] on button "get an alert" at bounding box center [669, 284] width 302 height 45
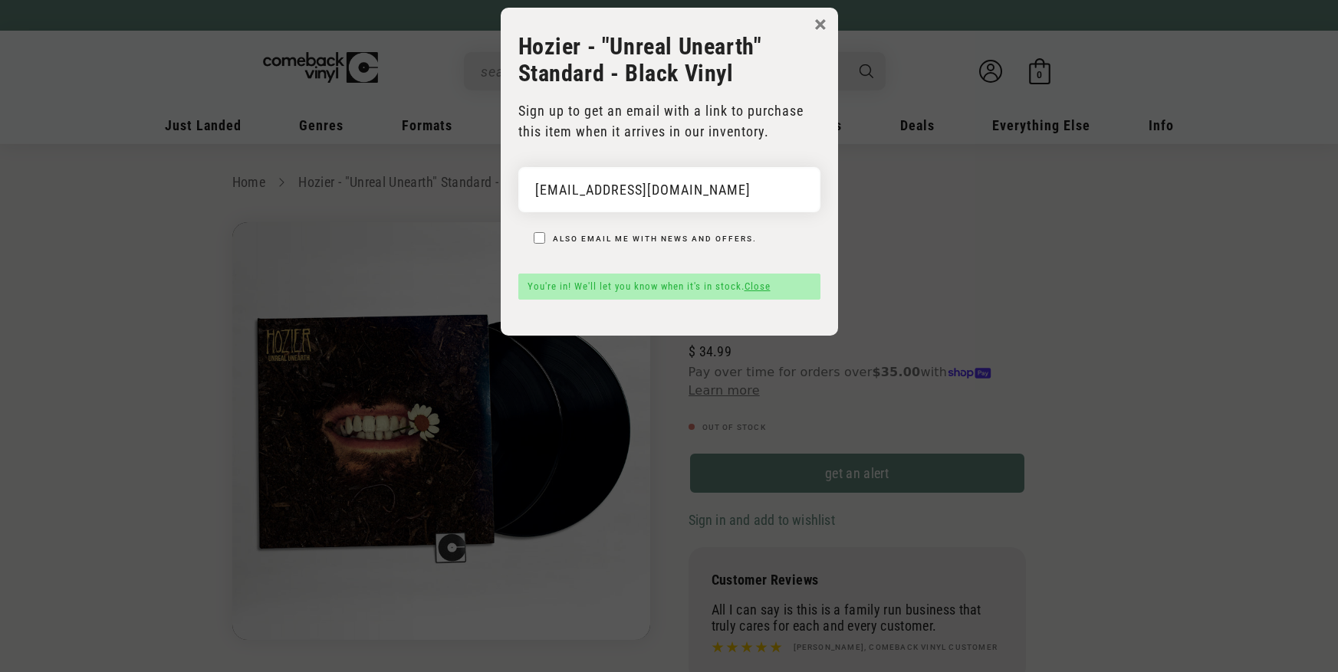
click at [770, 294] on div "You're in! We'll let you know when it's in stock. Close" at bounding box center [669, 287] width 302 height 26
click at [765, 284] on link "Close" at bounding box center [757, 286] width 26 height 11
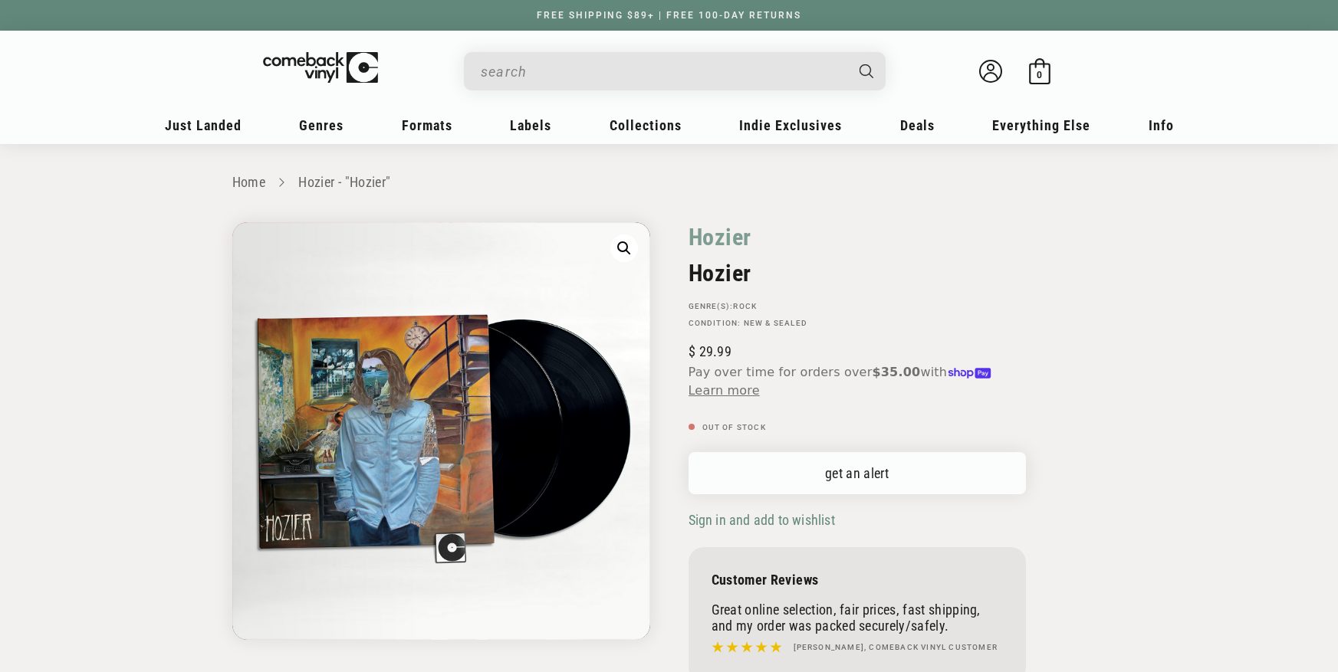
click at [820, 470] on link "get an alert" at bounding box center [856, 473] width 337 height 42
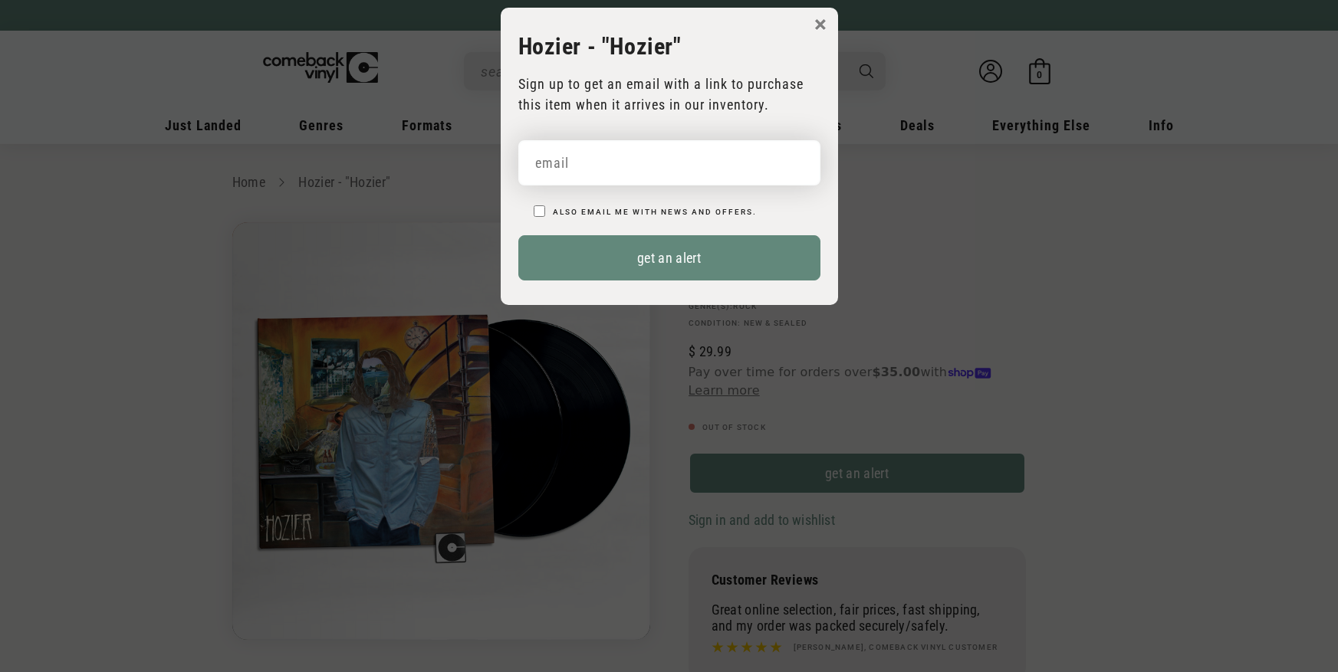
drag, startPoint x: 664, startPoint y: 163, endPoint x: 684, endPoint y: 169, distance: 20.9
click at [664, 163] on input "email" at bounding box center [669, 162] width 302 height 45
paste input "[EMAIL_ADDRESS][DOMAIN_NAME]"
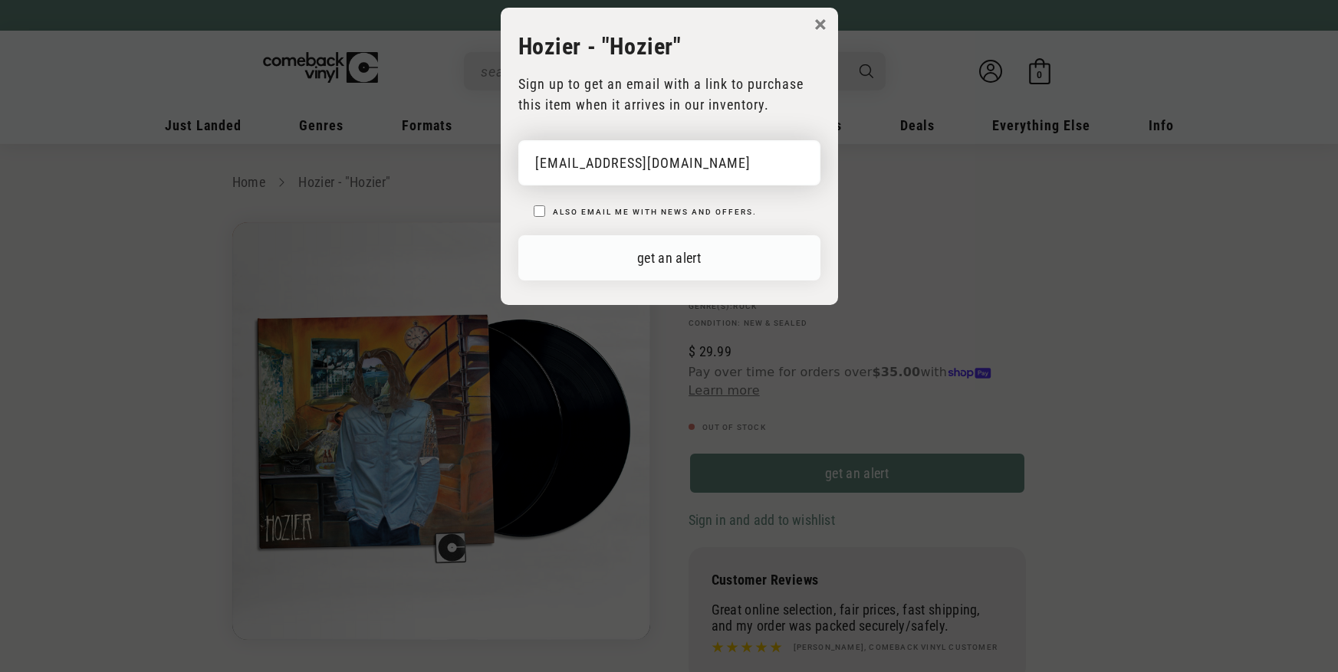
type input "[EMAIL_ADDRESS][DOMAIN_NAME]"
click at [753, 248] on button "get an alert" at bounding box center [669, 257] width 302 height 45
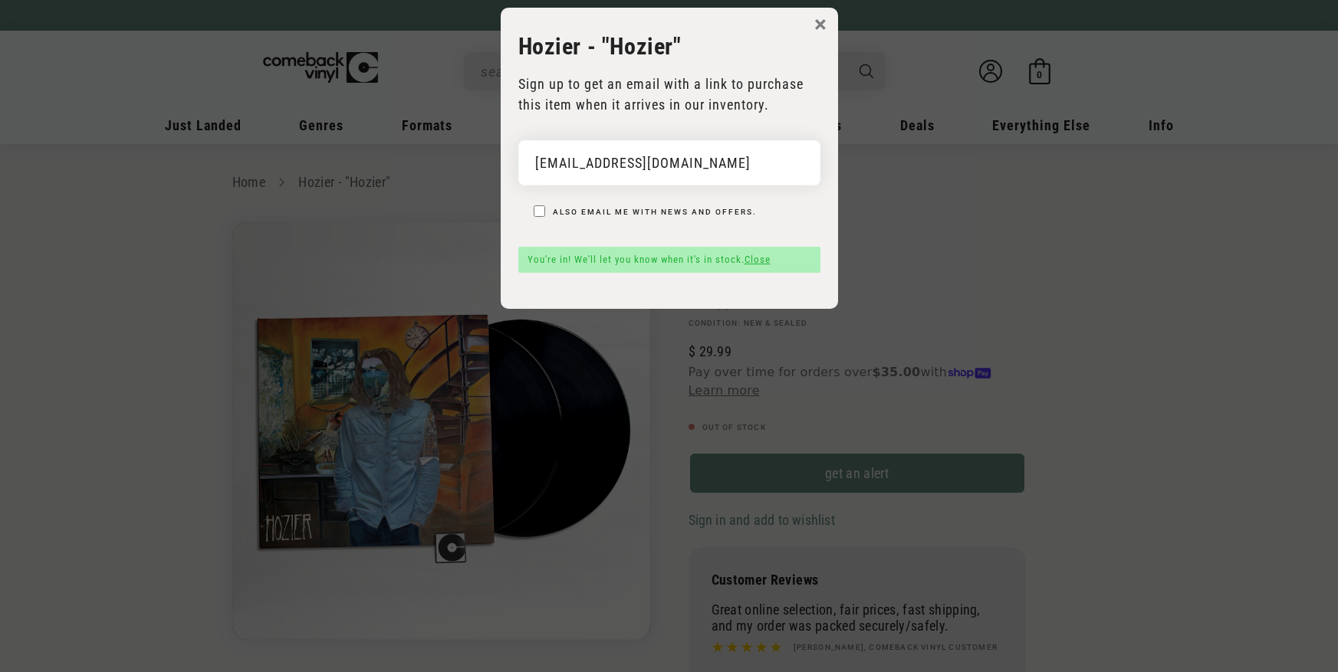
click at [753, 257] on link "Close" at bounding box center [757, 259] width 26 height 11
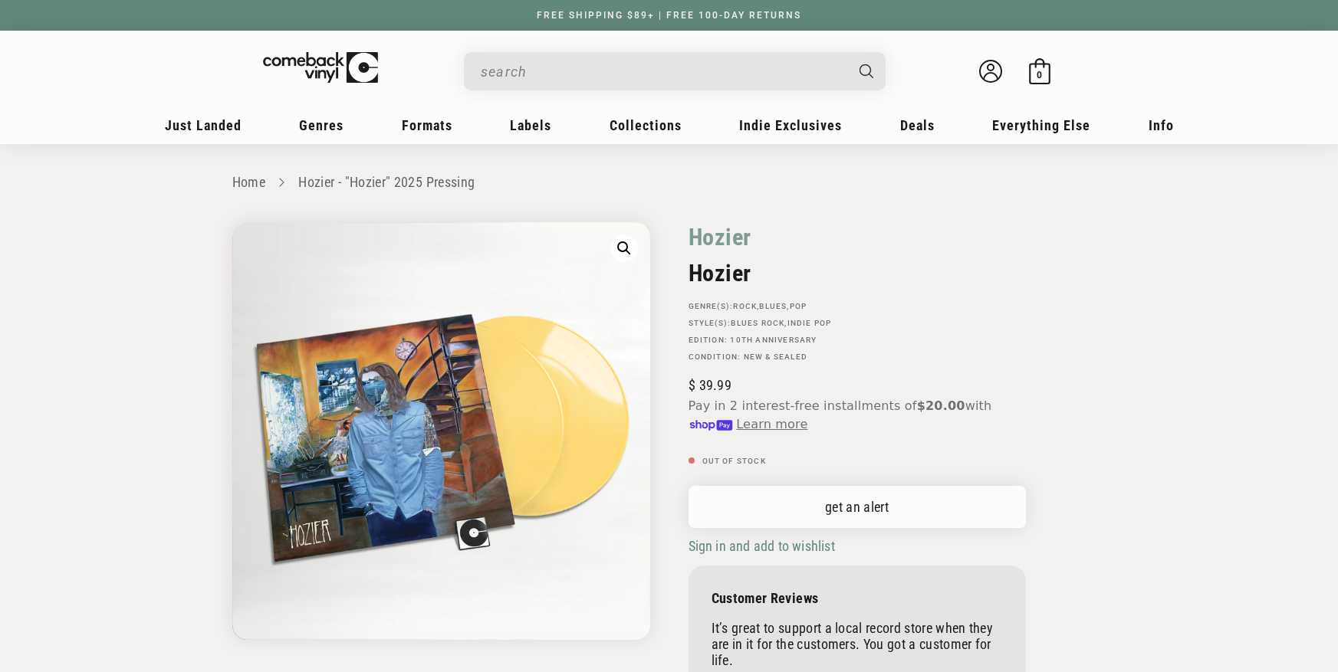
click at [850, 492] on link "get an alert" at bounding box center [856, 507] width 337 height 42
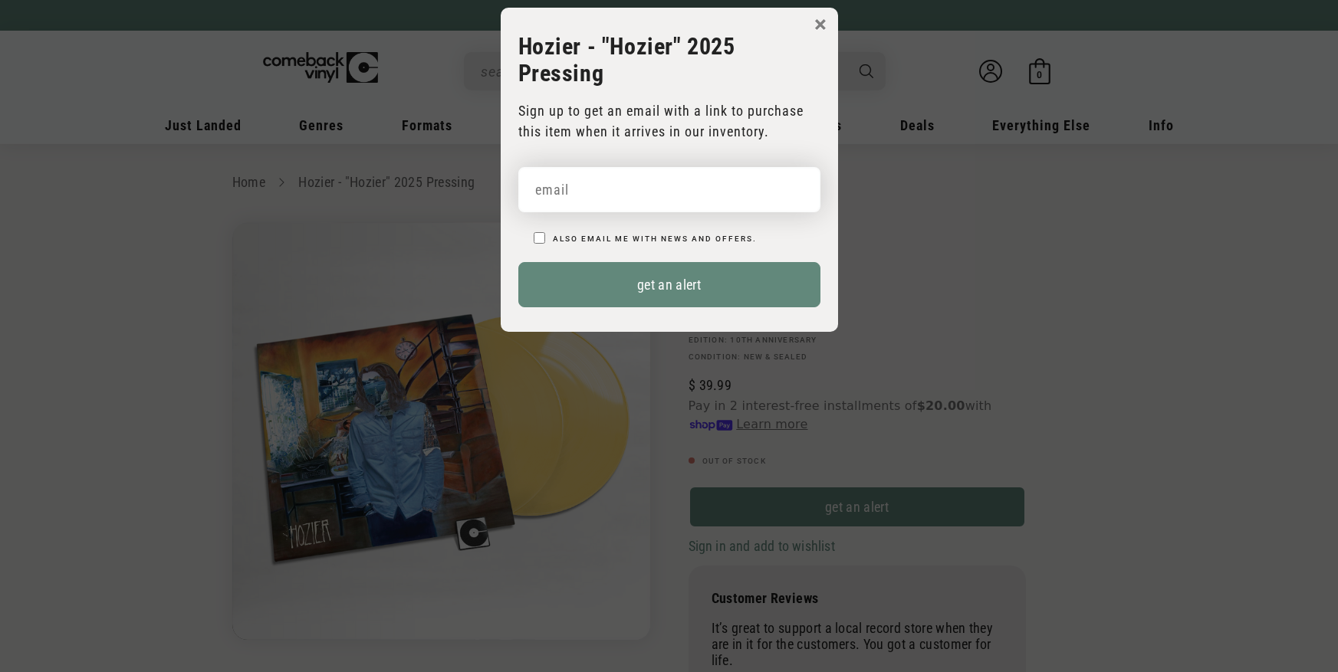
click at [667, 186] on input "email" at bounding box center [669, 189] width 302 height 45
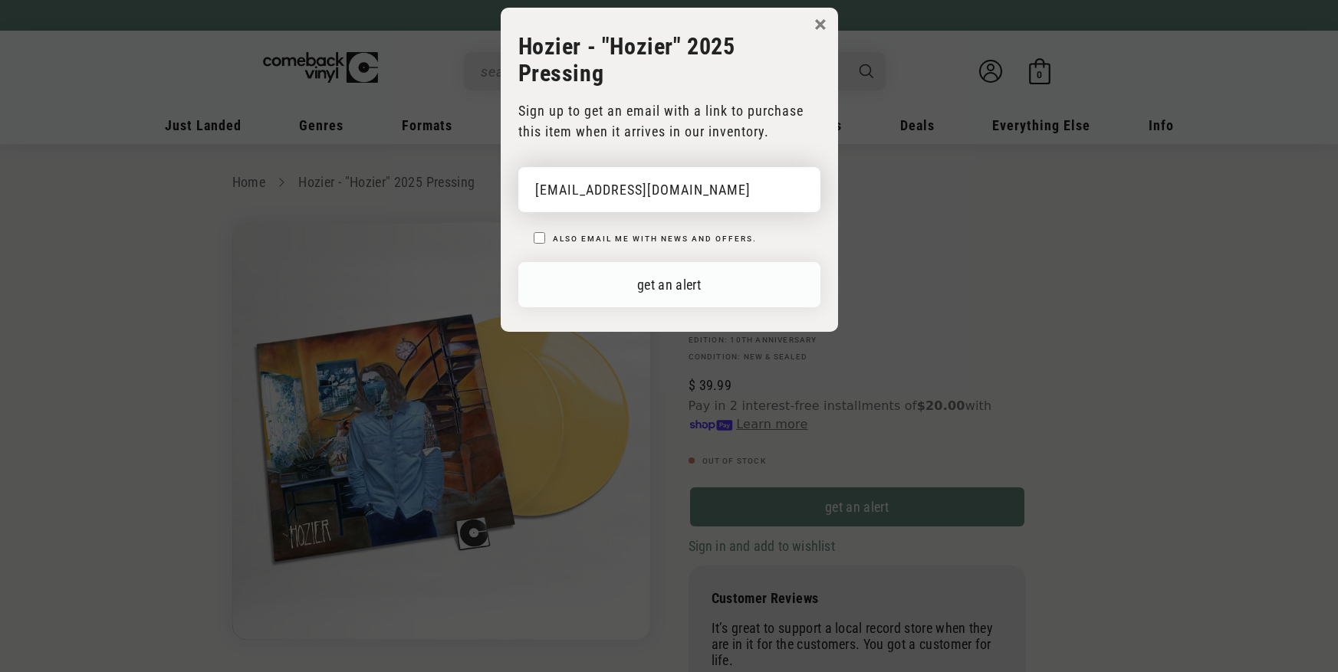
type input "[EMAIL_ADDRESS][DOMAIN_NAME]"
click at [735, 277] on button "get an alert" at bounding box center [669, 284] width 302 height 45
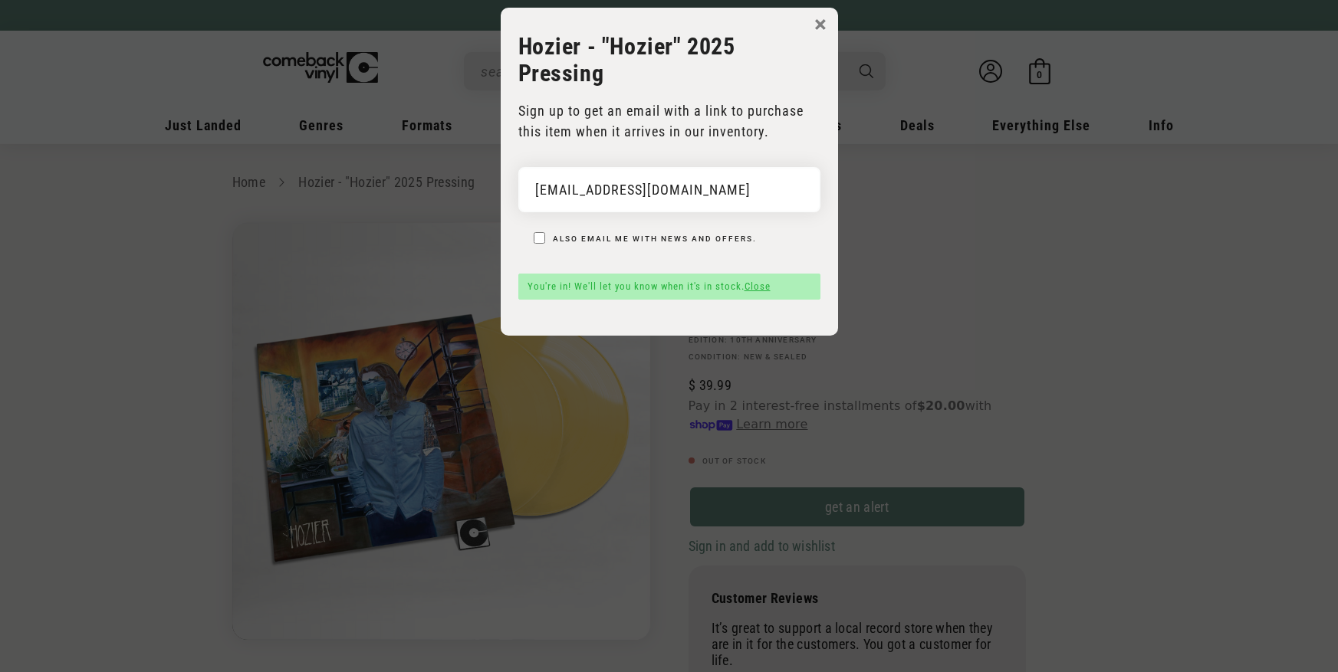
click at [760, 283] on link "Close" at bounding box center [757, 286] width 26 height 11
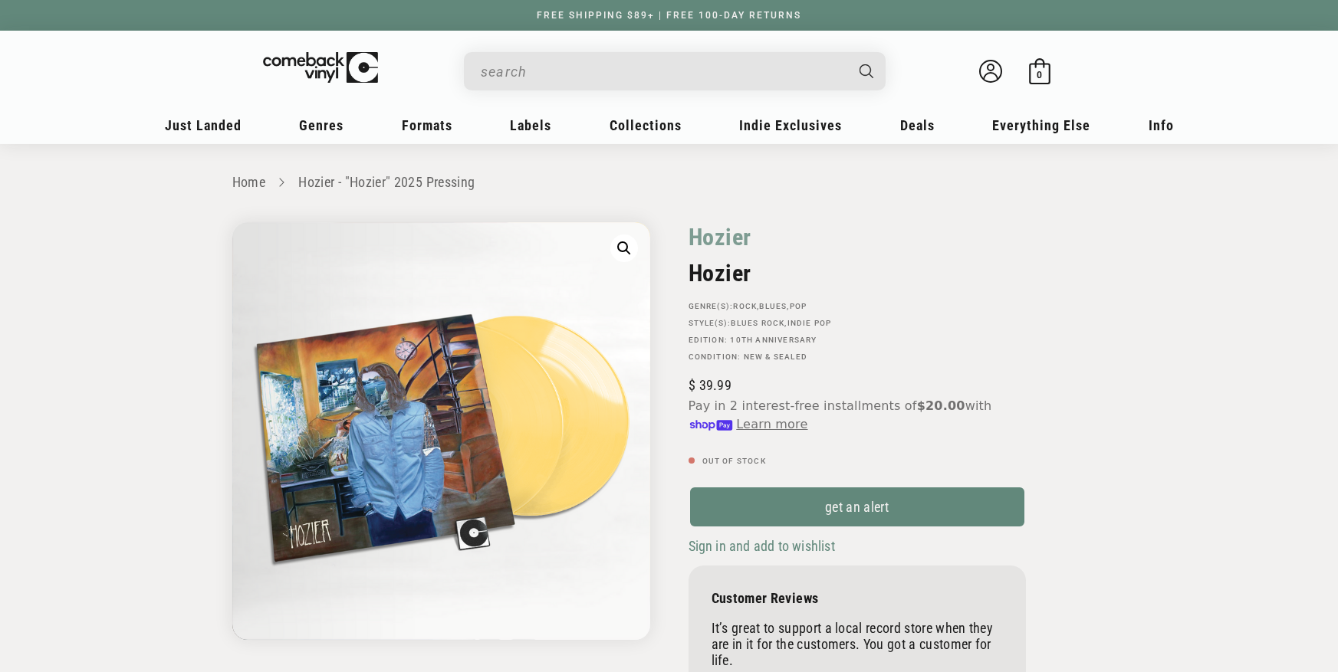
drag, startPoint x: 987, startPoint y: 280, endPoint x: 974, endPoint y: 271, distance: 14.9
click at [984, 279] on h2 "Hozier" at bounding box center [856, 273] width 337 height 27
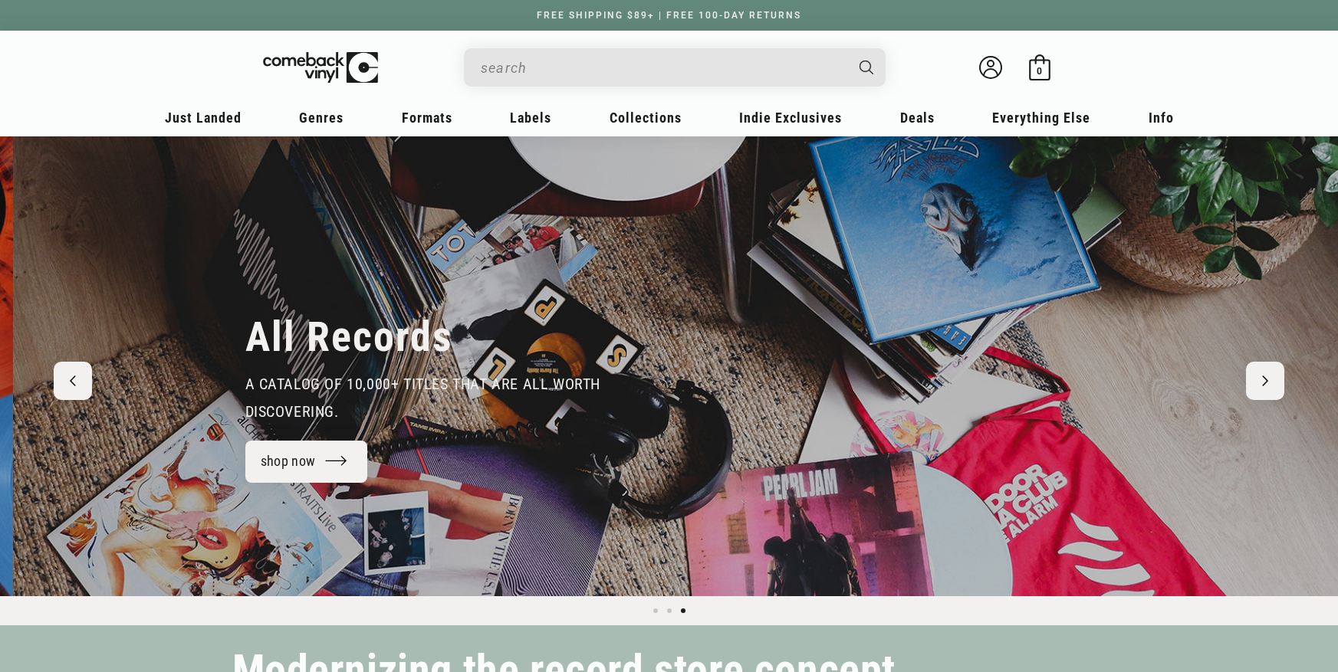
scroll to position [0, 2675]
